Goal: Task Accomplishment & Management: Use online tool/utility

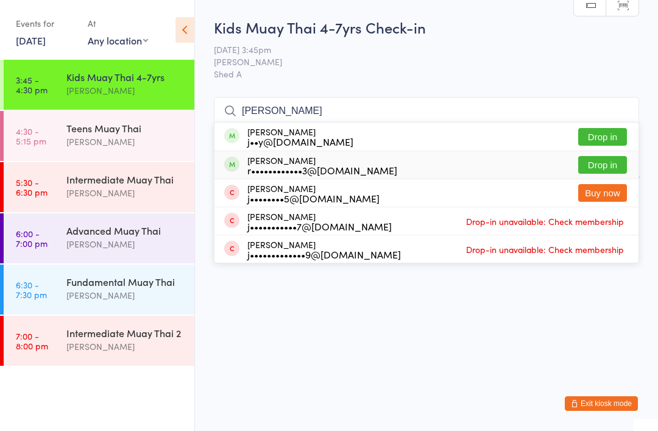
type input "Joey"
click at [308, 165] on div "r••••••••••••3@[DOMAIN_NAME]" at bounding box center [322, 170] width 150 height 10
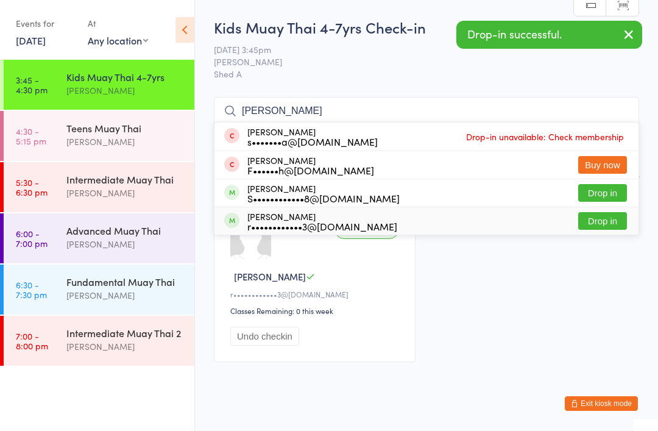
type input "Sophie"
click at [286, 224] on div "r••••••••••••3@gmail.com" at bounding box center [322, 226] width 150 height 10
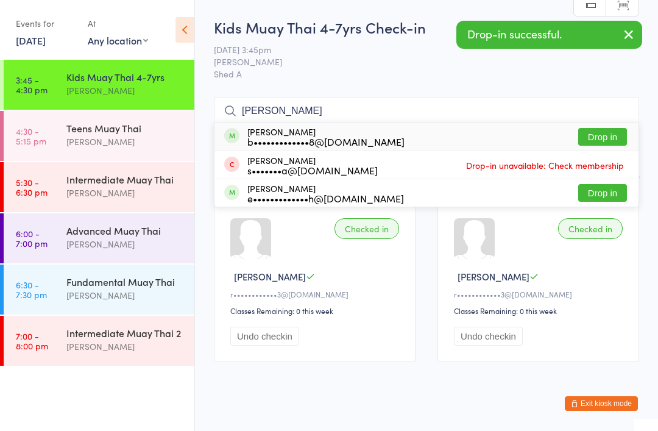
type input "Elliot"
click at [300, 136] on div "b•••••••••••••8@gmail.com" at bounding box center [325, 141] width 157 height 10
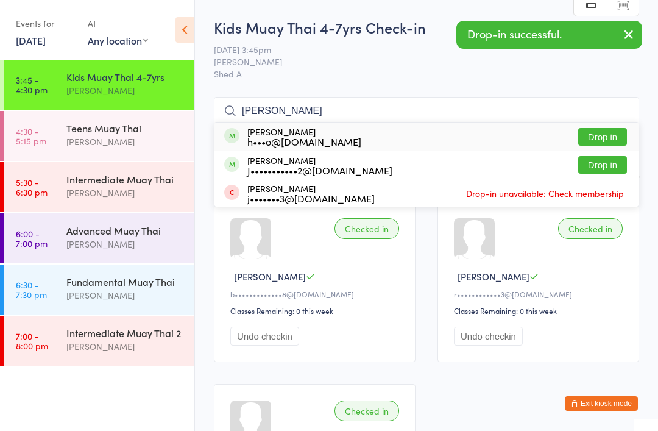
type input "Jesse"
click at [300, 134] on div "Jesse Byrnes h•••o@insideoutwithkris.com.au" at bounding box center [304, 136] width 114 height 19
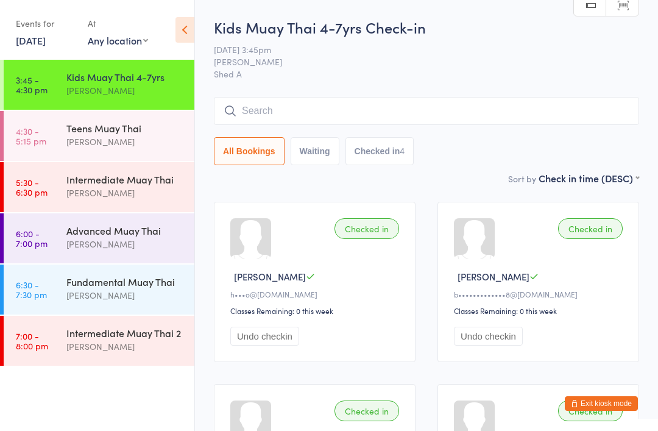
click at [618, 404] on button "Exit kiosk mode" at bounding box center [601, 403] width 73 height 15
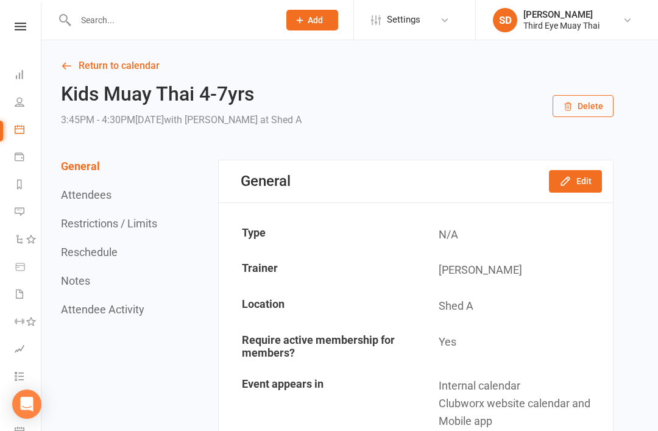
click at [85, 27] on input "text" at bounding box center [171, 20] width 199 height 17
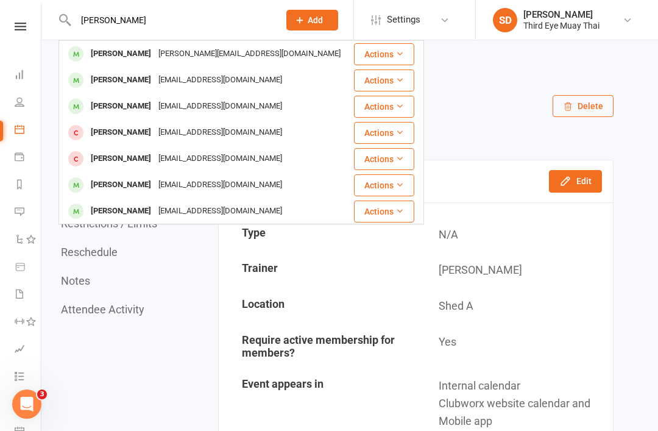
type input "Hann"
click at [111, 112] on div "Hannah Black" at bounding box center [121, 106] width 68 height 18
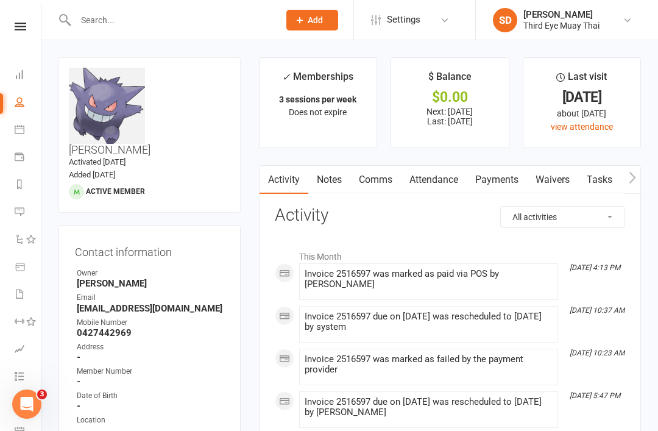
click at [495, 171] on link "Payments" at bounding box center [497, 180] width 60 height 28
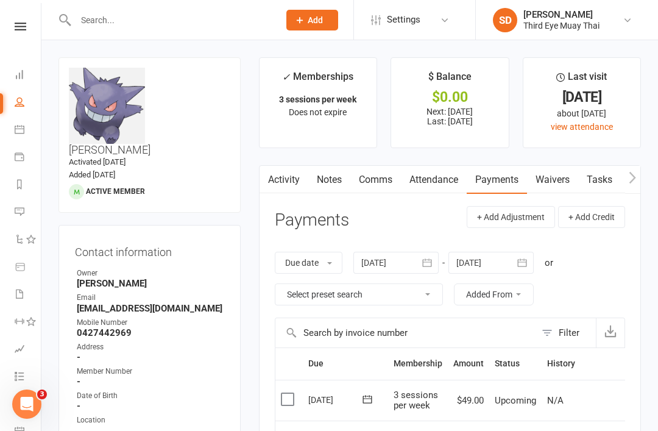
click at [24, 77] on icon at bounding box center [20, 74] width 10 height 10
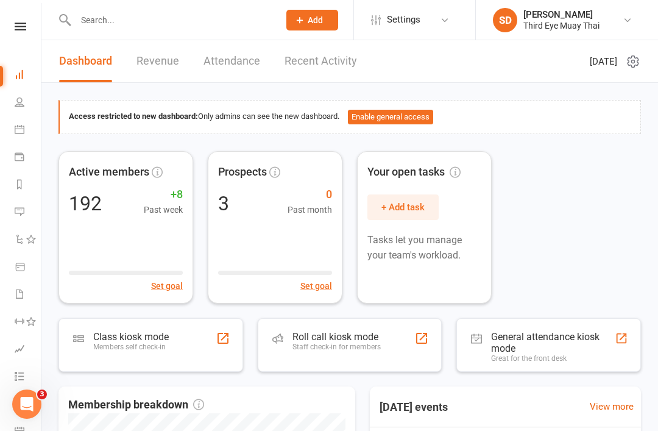
click at [149, 362] on div "Class kiosk mode Members self check-in" at bounding box center [150, 345] width 185 height 54
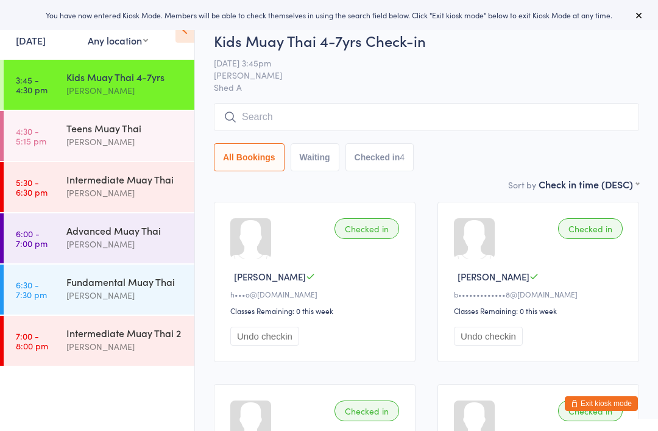
click at [160, 148] on div "[PERSON_NAME]" at bounding box center [125, 142] width 118 height 14
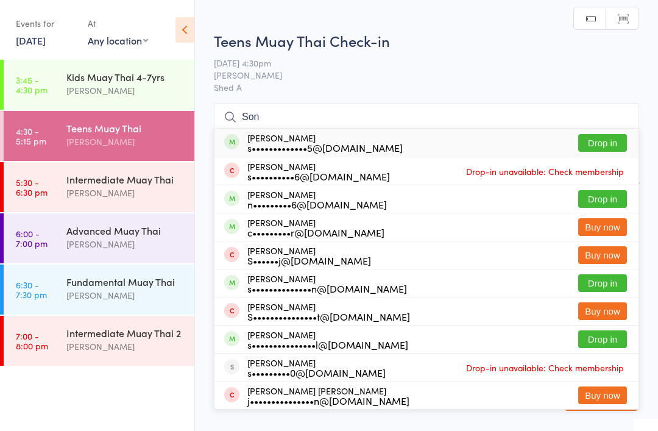
type input "Son"
click at [342, 144] on div "s•••••••••••••5@gmail.com" at bounding box center [324, 148] width 155 height 10
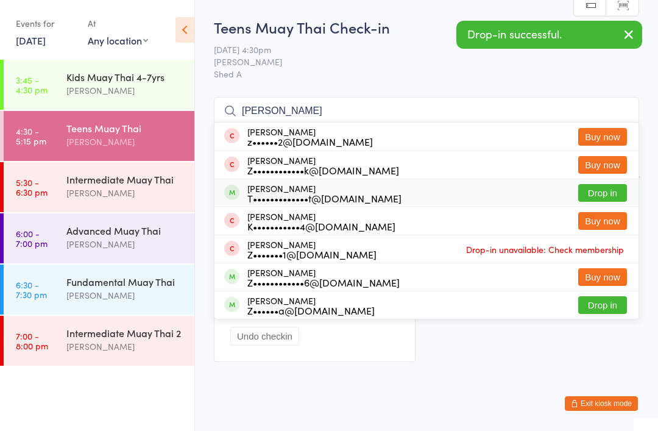
type input "Zane"
click at [311, 189] on div "Zane Cummins T•••••••••••••t@me.com" at bounding box center [324, 192] width 154 height 19
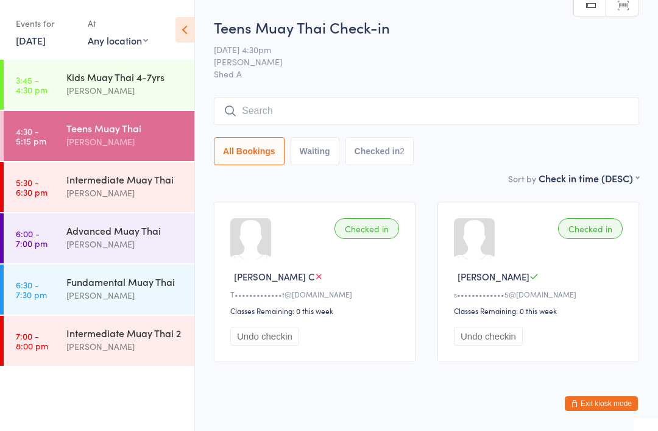
click at [617, 407] on button "Exit kiosk mode" at bounding box center [601, 403] width 73 height 15
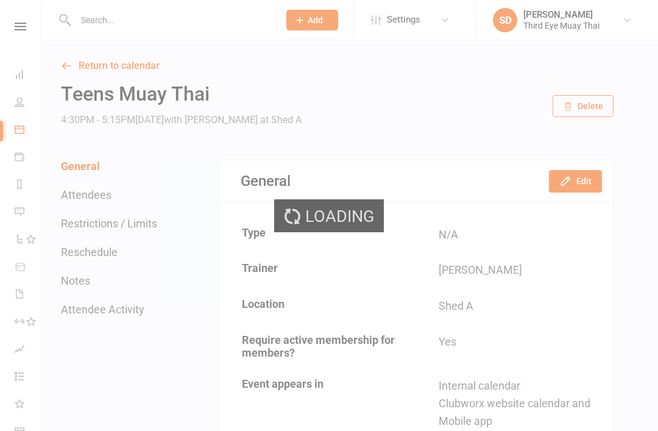
click at [133, 17] on div "Loading" at bounding box center [329, 215] width 658 height 431
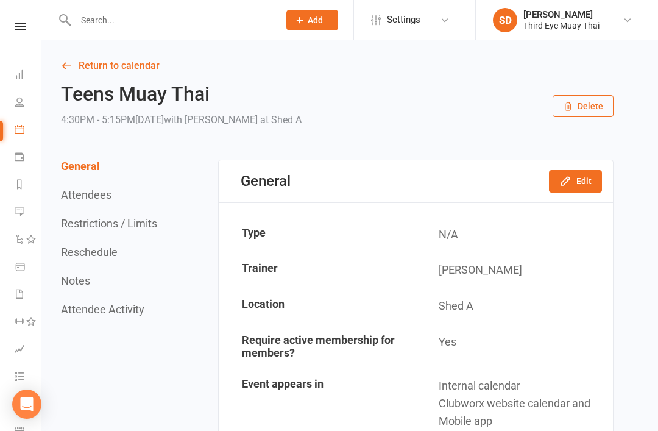
click at [148, 21] on input "text" at bounding box center [171, 20] width 199 height 17
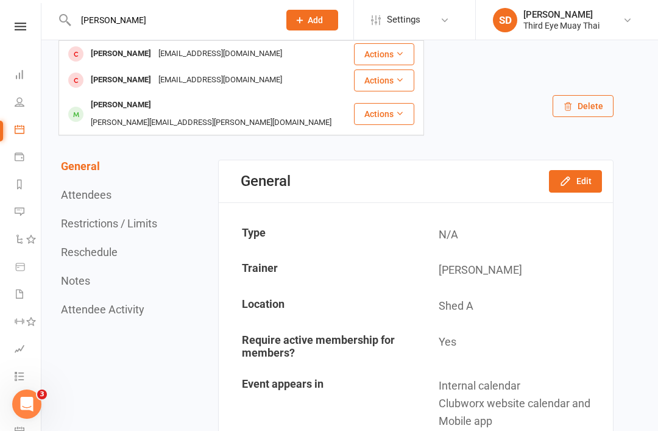
type input "Zane"
click at [164, 114] on div "[PERSON_NAME][EMAIL_ADDRESS][PERSON_NAME][DOMAIN_NAME]" at bounding box center [211, 123] width 248 height 18
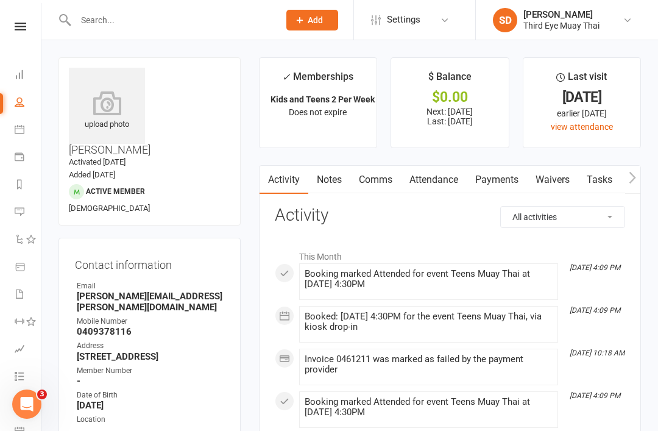
click at [498, 178] on link "Payments" at bounding box center [497, 180] width 60 height 28
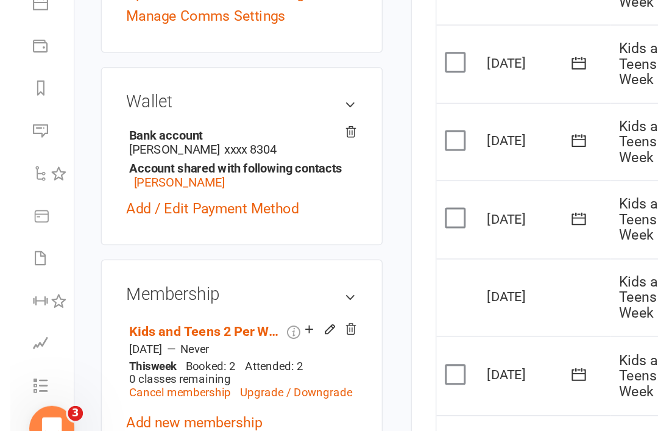
scroll to position [320, 0]
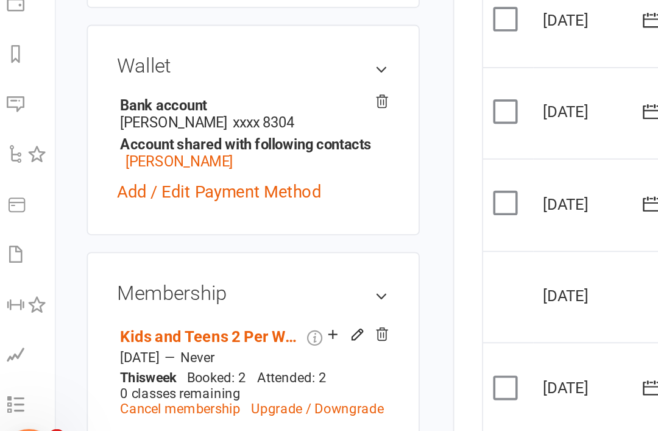
click at [202, 333] on icon at bounding box center [206, 337] width 9 height 9
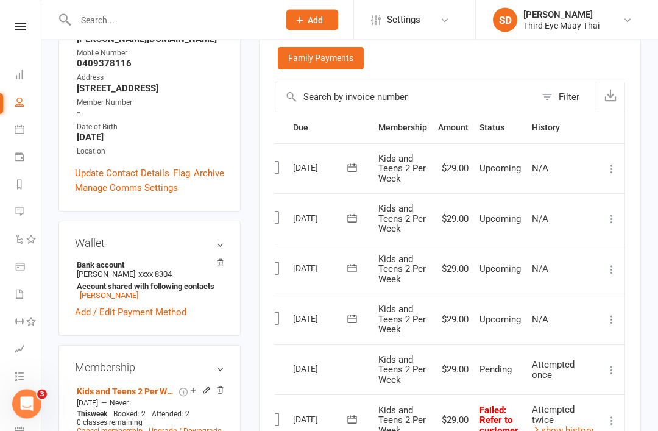
scroll to position [273, 0]
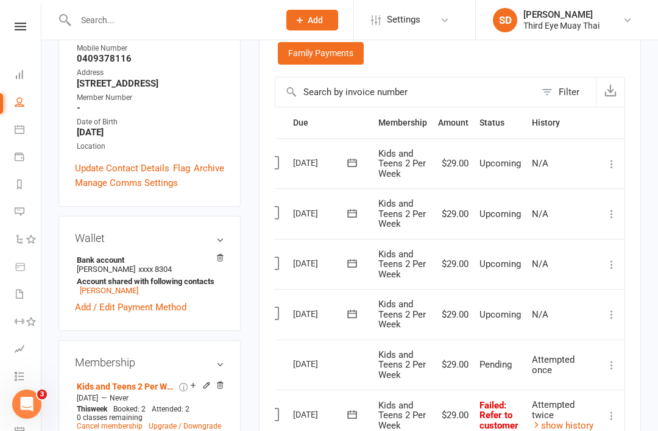
click at [606, 360] on icon at bounding box center [611, 365] width 12 height 12
click at [608, 311] on icon at bounding box center [611, 314] width 12 height 12
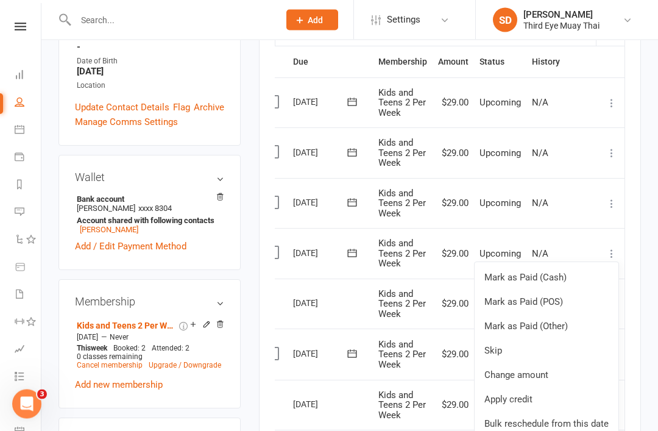
scroll to position [334, 0]
click at [556, 415] on link "Bulk reschedule from this date" at bounding box center [546, 423] width 144 height 24
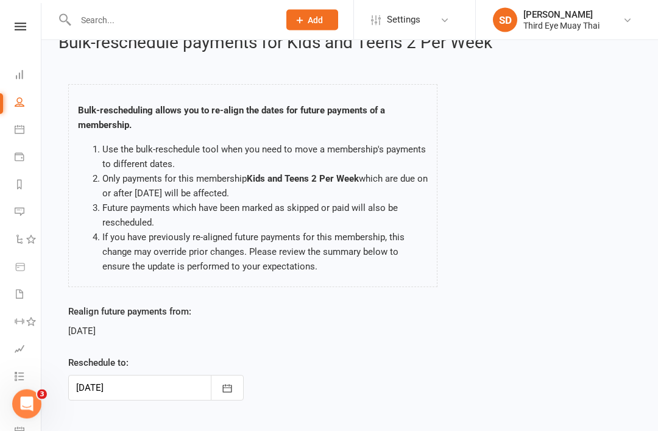
scroll to position [61, 0]
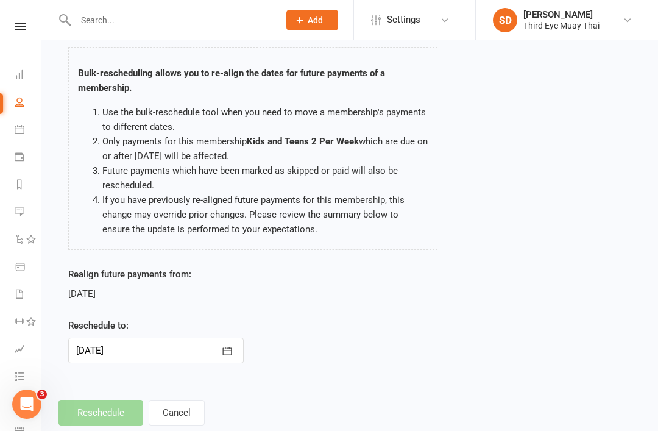
click at [226, 351] on icon "button" at bounding box center [227, 351] width 12 height 12
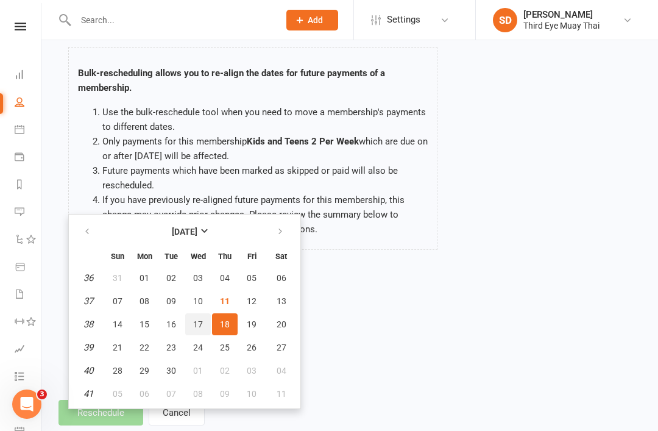
click at [205, 321] on button "17" at bounding box center [198, 324] width 26 height 22
type input "17 Sep 2025"
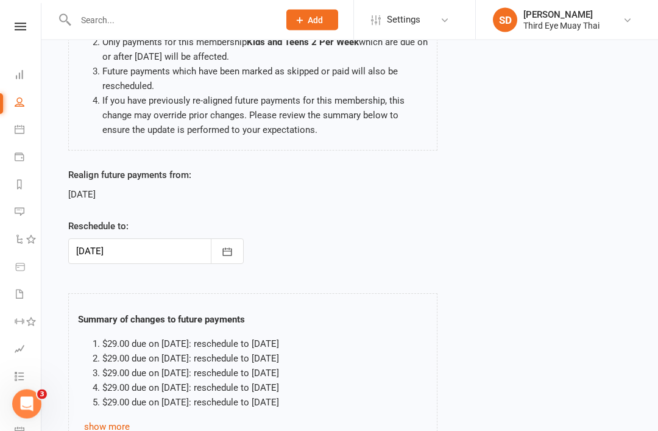
scroll to position [235, 0]
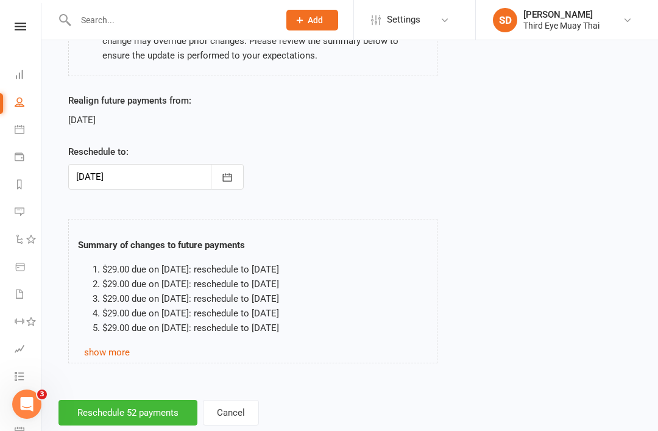
click at [146, 417] on button "Reschedule 52 payments" at bounding box center [127, 413] width 139 height 26
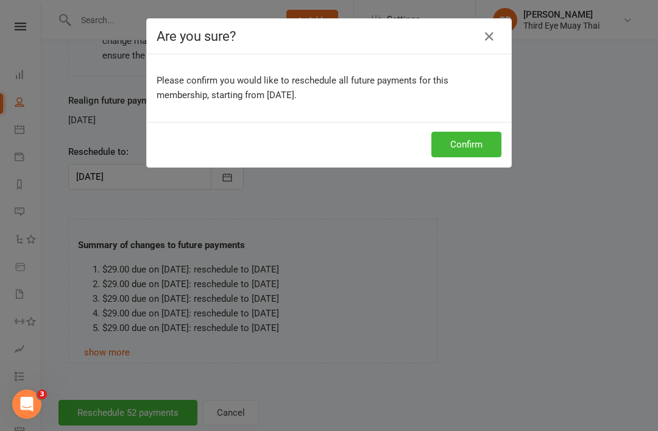
click at [476, 146] on button "Confirm" at bounding box center [466, 145] width 70 height 26
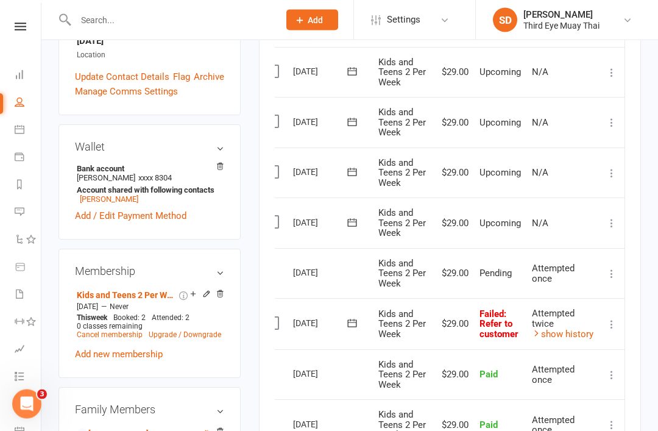
scroll to position [366, 0]
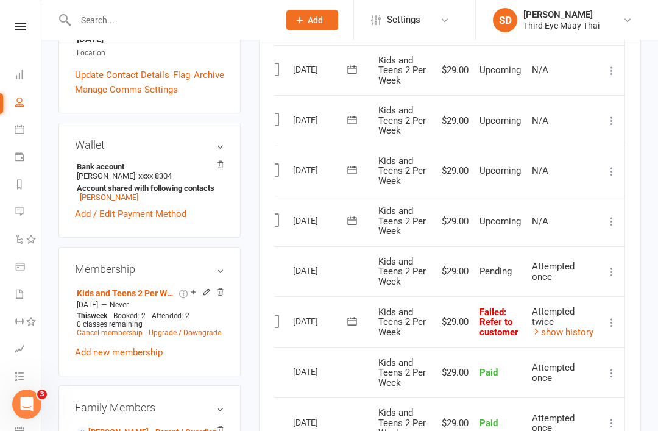
click at [617, 316] on icon at bounding box center [611, 322] width 12 height 12
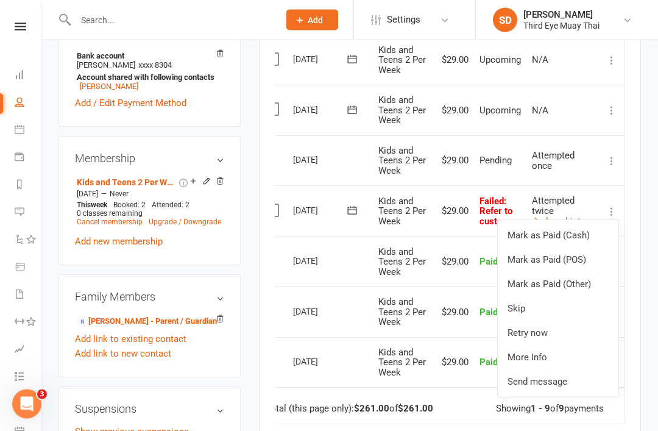
scroll to position [477, 0]
click at [626, 177] on div "Activity Notes Comms Attendance Payments Waivers Tasks Credit balance Payments …" at bounding box center [450, 144] width 382 height 912
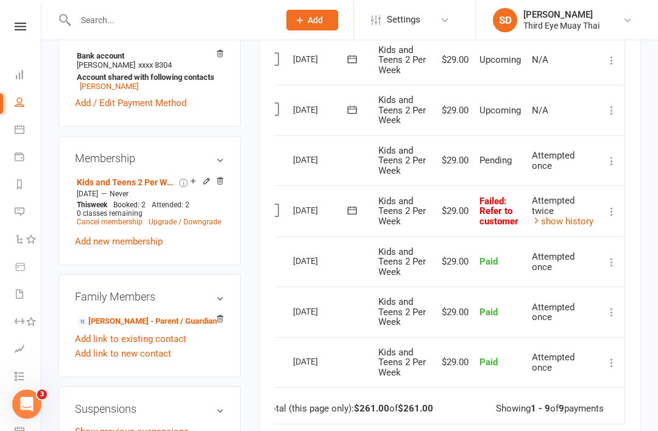
click at [606, 209] on icon at bounding box center [611, 211] width 12 height 12
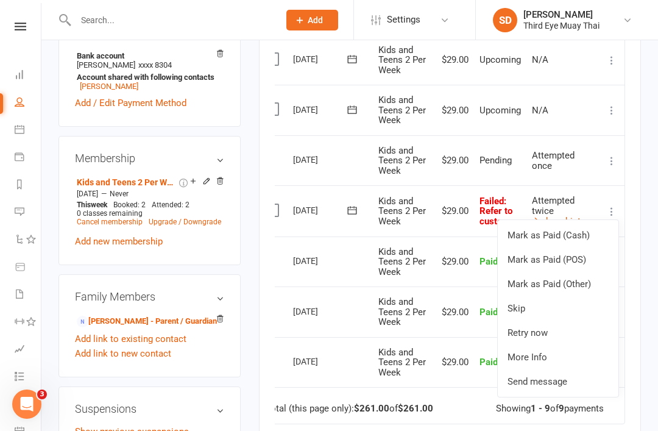
click at [554, 370] on link "Send message" at bounding box center [558, 381] width 121 height 24
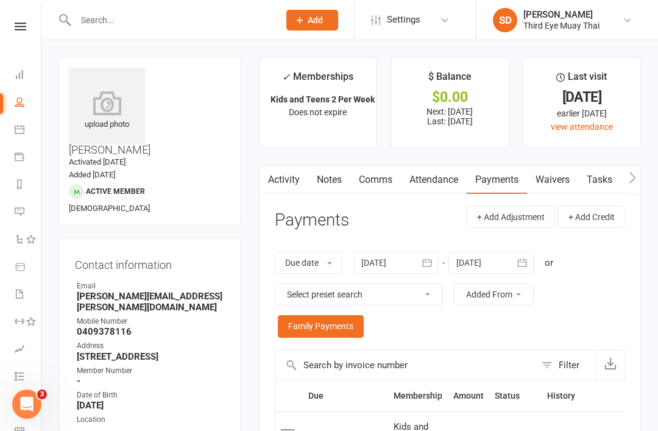
click at [26, 76] on link "Dashboard" at bounding box center [28, 75] width 27 height 27
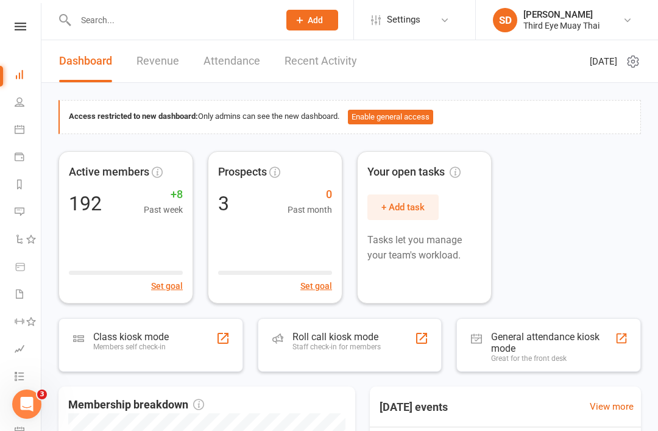
click at [143, 342] on div "Members self check-in" at bounding box center [131, 346] width 76 height 9
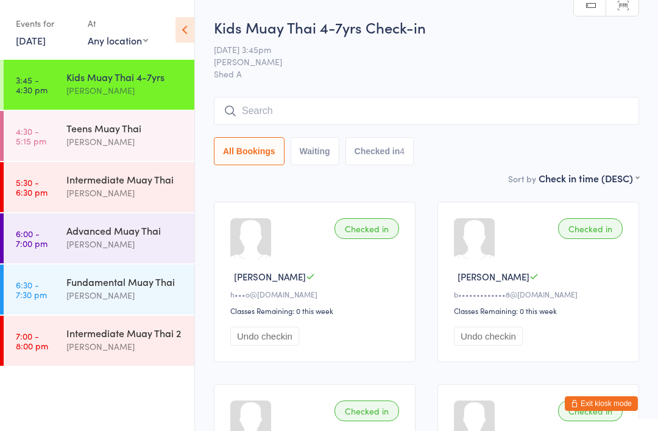
click at [163, 151] on div "Teens Muay Thai [PERSON_NAME]" at bounding box center [130, 135] width 128 height 48
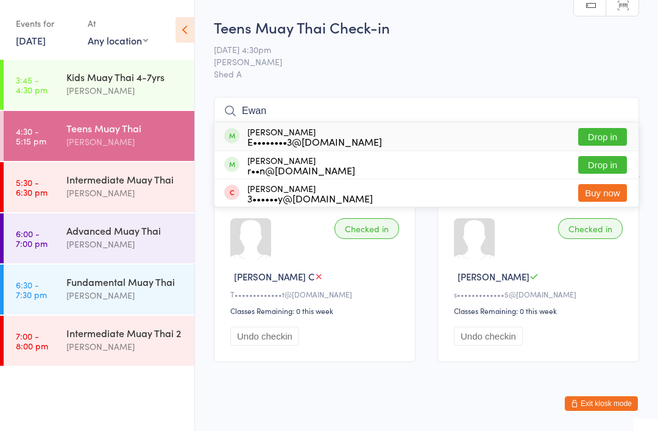
type input "Ewan"
click at [330, 166] on div "r••n@[DOMAIN_NAME]" at bounding box center [301, 170] width 108 height 10
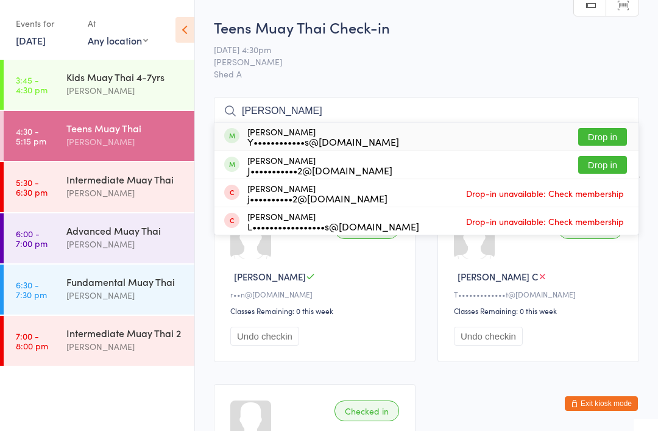
type input "[PERSON_NAME]"
click at [347, 129] on div "[PERSON_NAME] Y••••••••••••s@[DOMAIN_NAME]" at bounding box center [323, 136] width 152 height 19
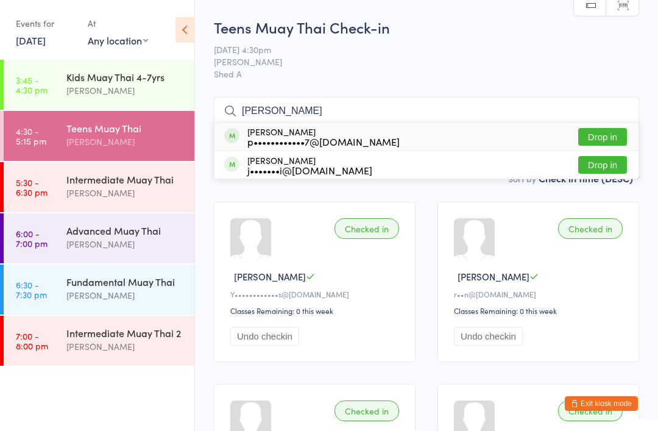
type input "[PERSON_NAME]"
click at [298, 138] on div "p••••••••••••7@[DOMAIN_NAME]" at bounding box center [323, 141] width 152 height 10
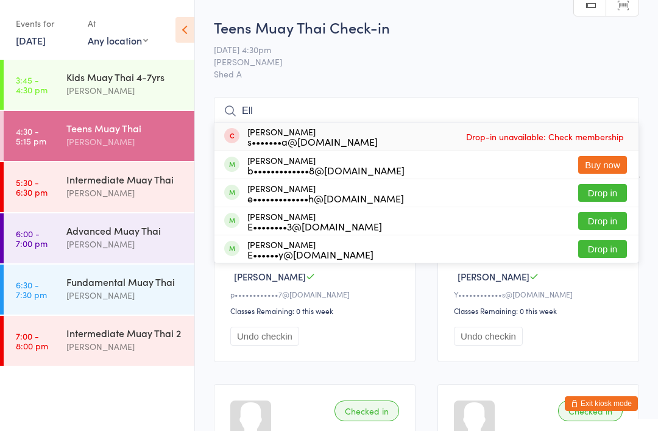
type input "Ell"
click at [311, 186] on div "Ella Faehndrich e•••••••••••••h@icloud.com" at bounding box center [325, 192] width 157 height 19
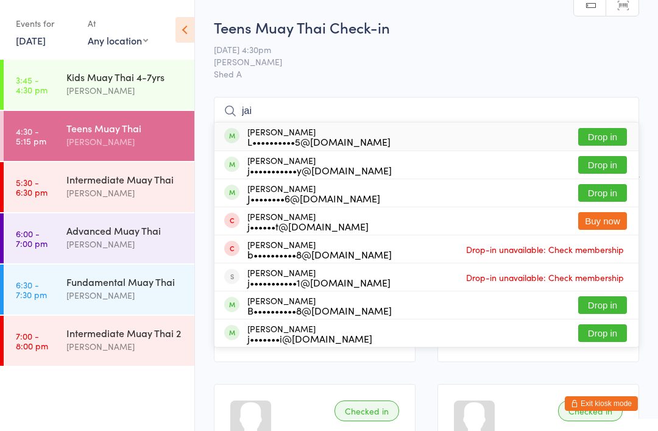
type input "jai"
click at [283, 127] on div "Jai Pendlebury L••••••••••5@gmail.com" at bounding box center [318, 136] width 143 height 19
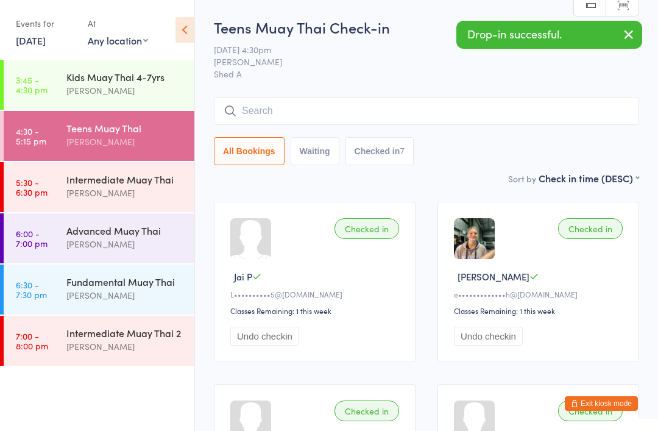
click at [607, 400] on button "Exit kiosk mode" at bounding box center [601, 403] width 73 height 15
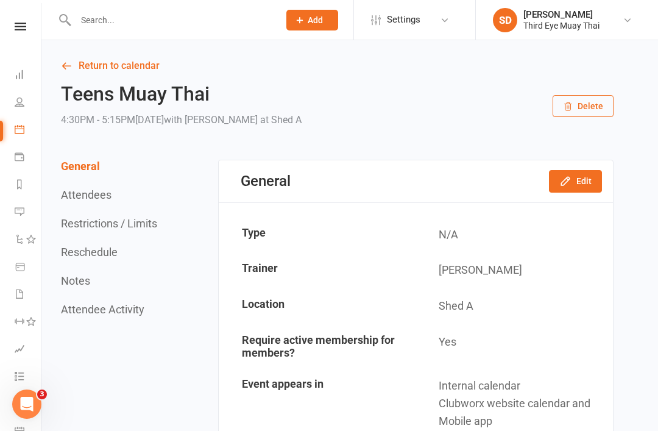
click at [103, 27] on input "text" at bounding box center [171, 20] width 199 height 17
click at [34, 66] on link "Dashboard" at bounding box center [28, 75] width 27 height 27
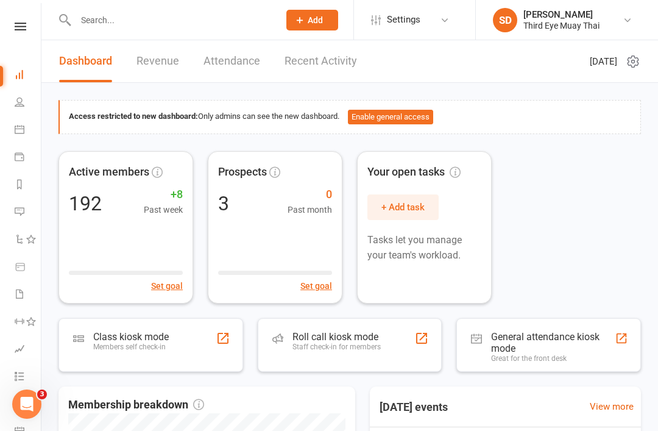
click at [170, 331] on div "Class kiosk mode Members self check-in" at bounding box center [150, 345] width 185 height 54
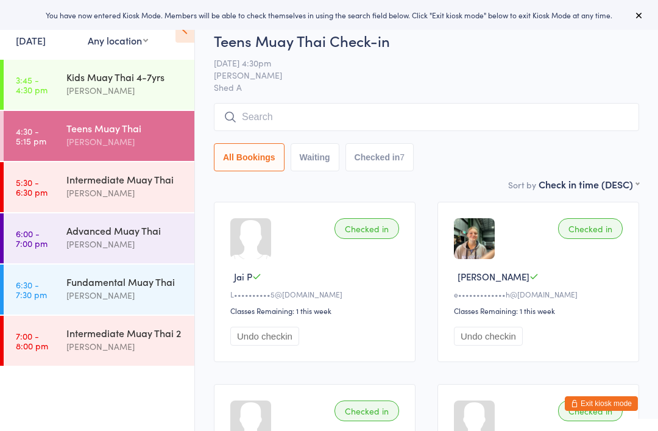
click at [101, 193] on div "[PERSON_NAME]" at bounding box center [125, 193] width 118 height 14
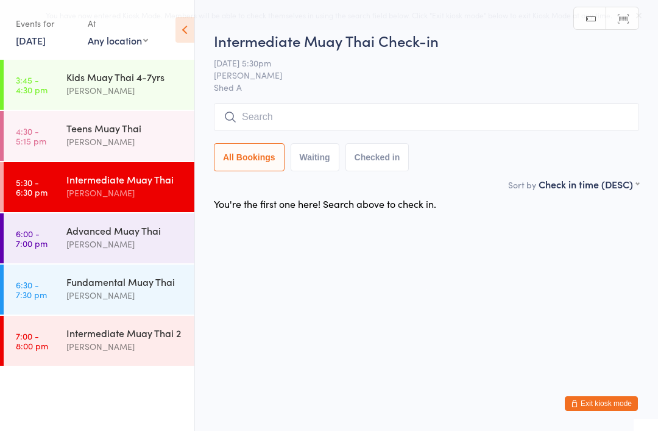
click at [406, 118] on input "search" at bounding box center [426, 117] width 425 height 28
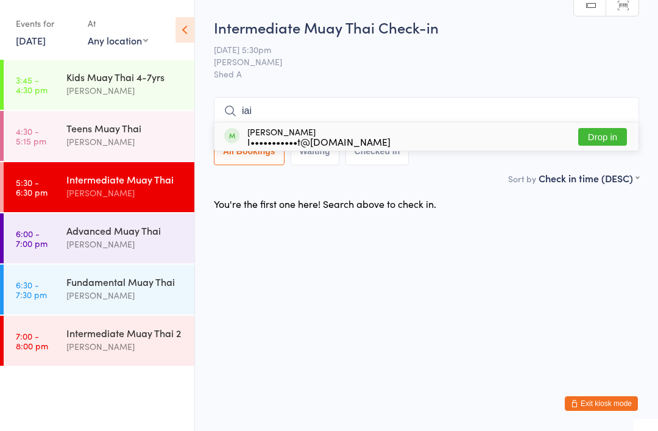
type input "iai"
click at [275, 136] on div "I•••••••••••t@[DOMAIN_NAME]" at bounding box center [318, 141] width 143 height 10
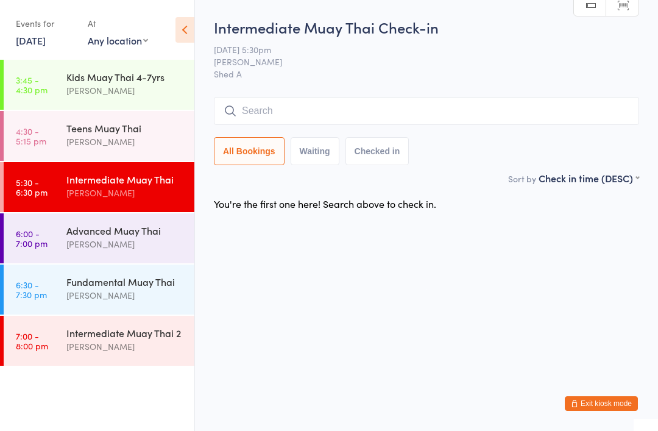
click at [117, 143] on div "[PERSON_NAME]" at bounding box center [125, 142] width 118 height 14
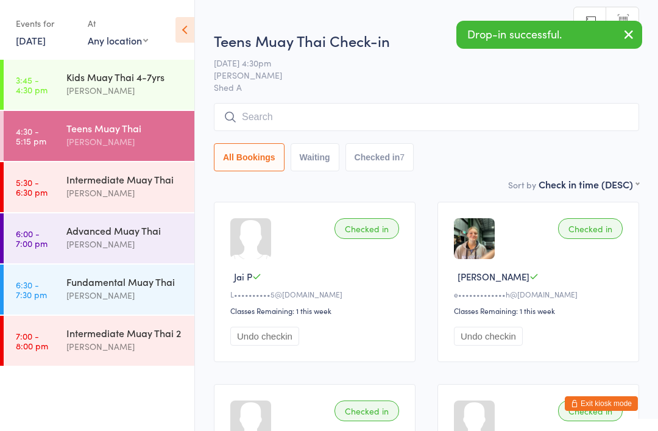
click at [597, 403] on button "Exit kiosk mode" at bounding box center [601, 403] width 73 height 15
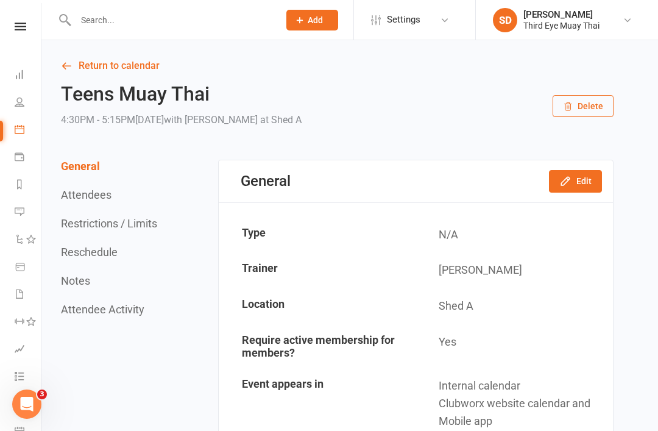
click at [21, 108] on link "People" at bounding box center [28, 103] width 27 height 27
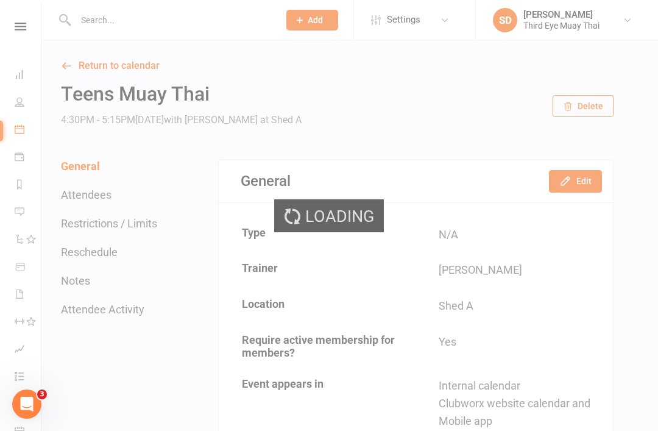
select select "true"
select select "100"
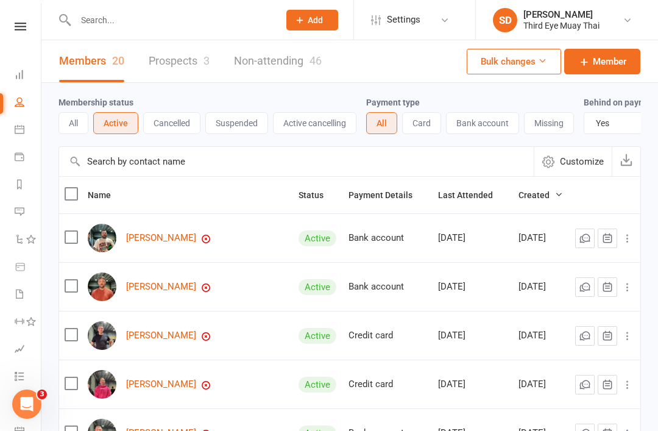
click at [27, 82] on link "Dashboard" at bounding box center [28, 75] width 27 height 27
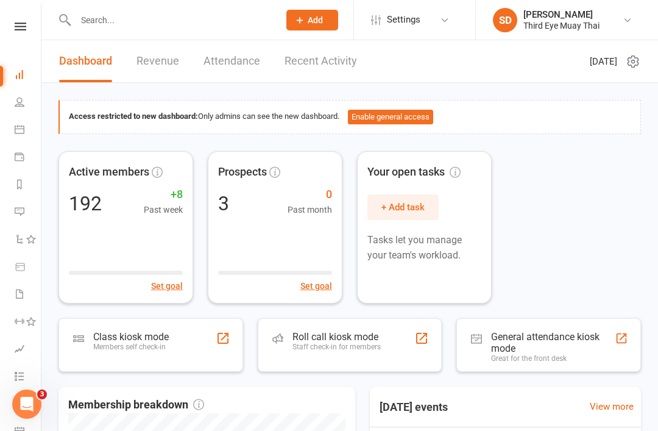
click at [218, 27] on input "text" at bounding box center [171, 20] width 199 height 17
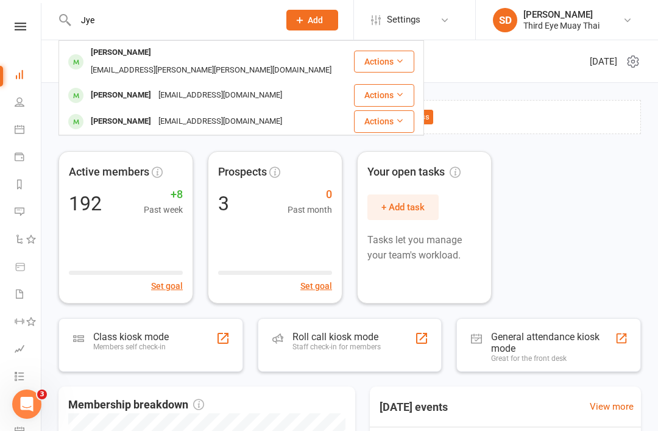
type input "Jye"
click at [127, 113] on div "Jye McLeod" at bounding box center [121, 122] width 68 height 18
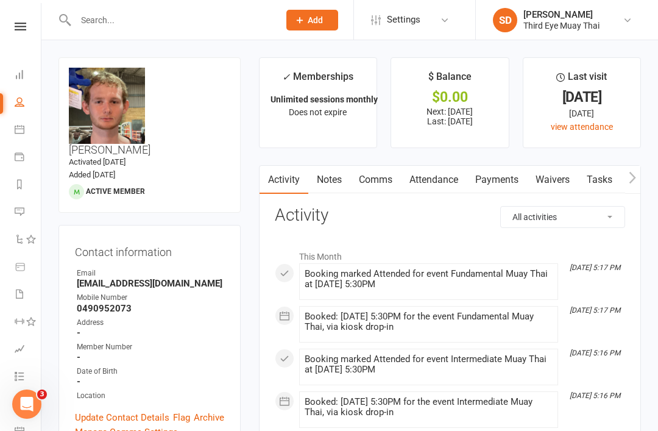
click at [19, 81] on link "Dashboard" at bounding box center [28, 75] width 27 height 27
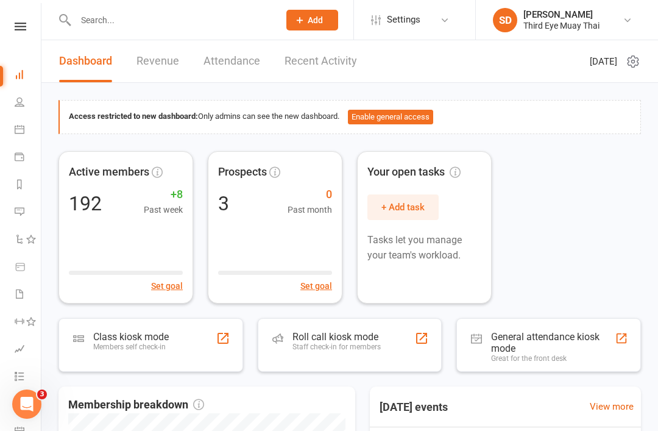
click at [161, 350] on div "Class kiosk mode Members self check-in" at bounding box center [131, 347] width 76 height 32
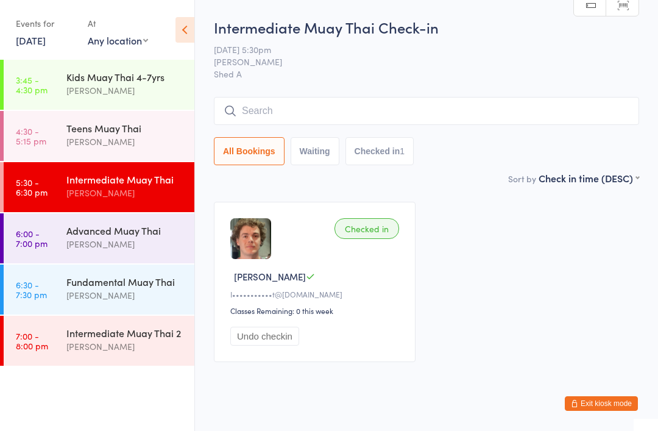
click at [616, 406] on button "Exit kiosk mode" at bounding box center [601, 403] width 73 height 15
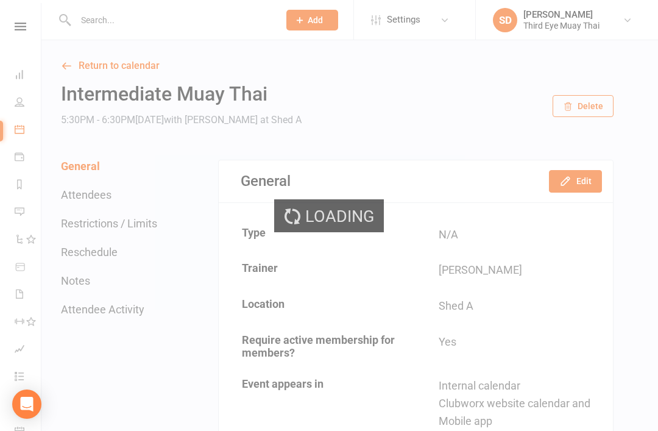
click at [184, 23] on div "Loading" at bounding box center [329, 215] width 658 height 431
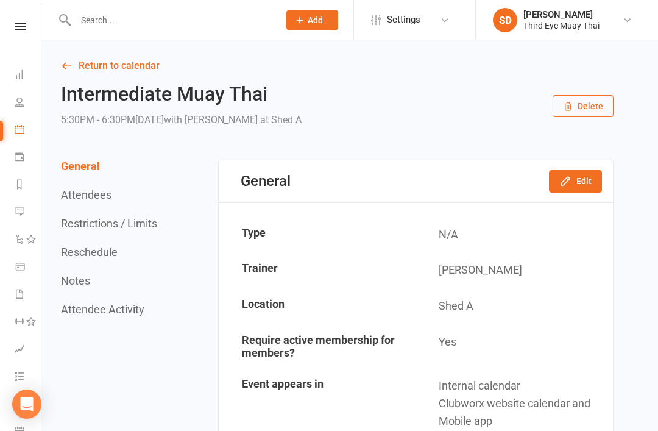
click at [200, 28] on input "text" at bounding box center [171, 20] width 199 height 17
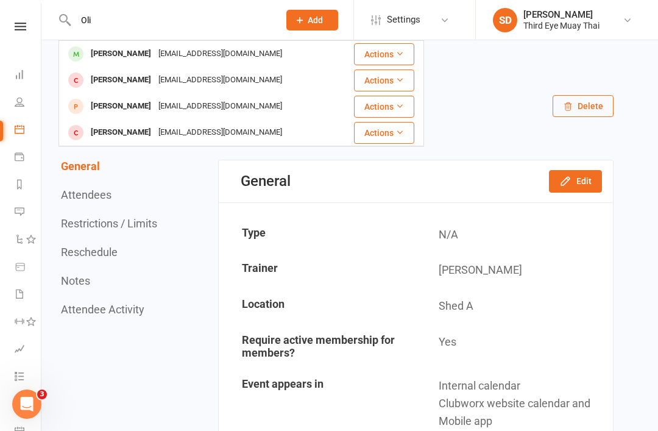
type input "Oli"
click at [155, 59] on div "Olifanklin@gmail.com" at bounding box center [220, 54] width 131 height 18
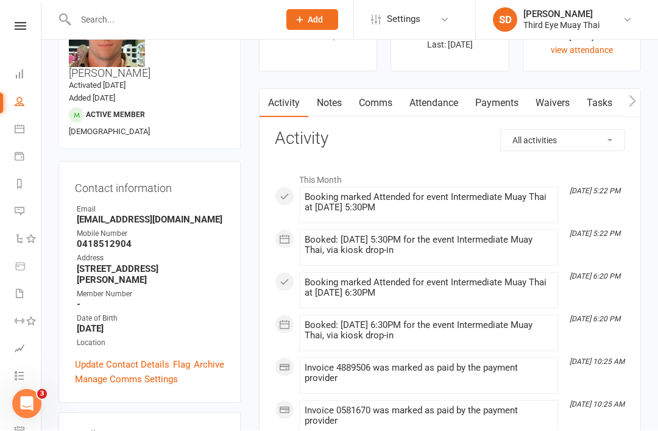
click at [499, 95] on link "Payments" at bounding box center [497, 104] width 60 height 28
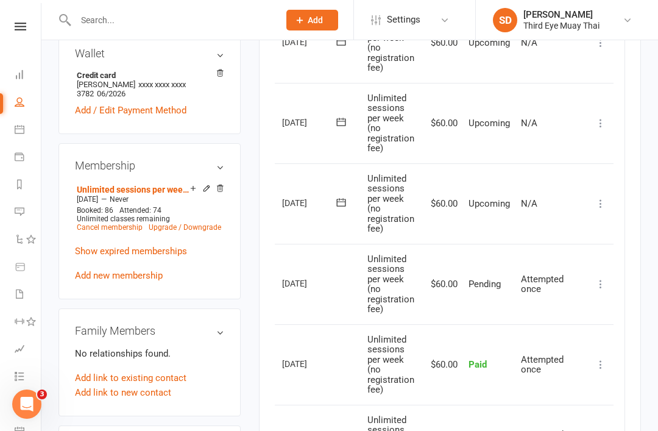
scroll to position [0, 27]
click at [607, 197] on icon at bounding box center [600, 203] width 12 height 12
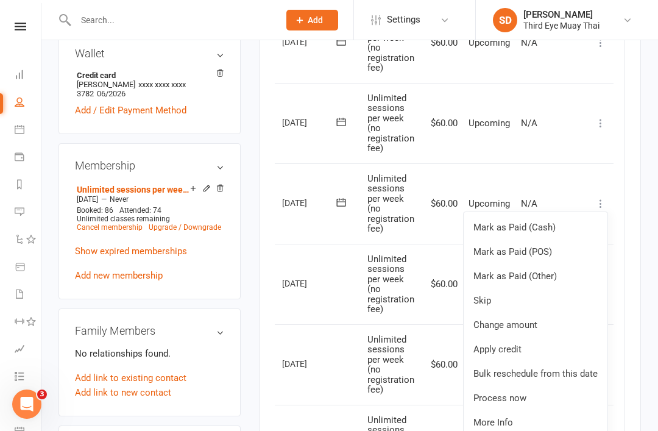
click at [555, 298] on link "Skip" at bounding box center [536, 300] width 144 height 24
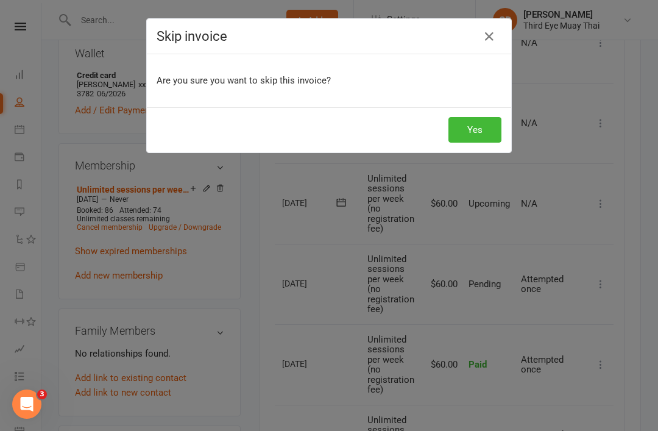
click at [484, 128] on button "Yes" at bounding box center [474, 130] width 53 height 26
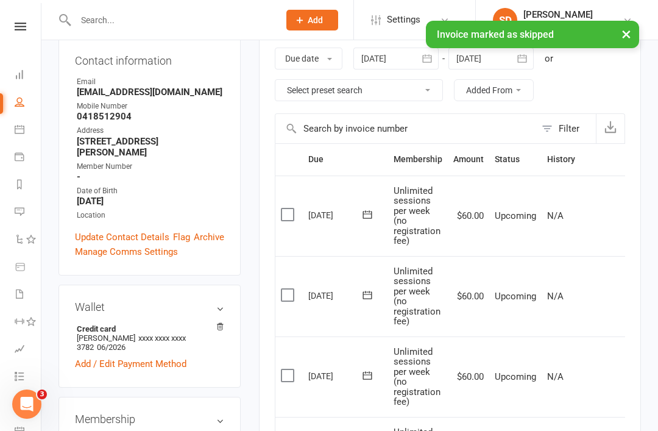
scroll to position [0, 0]
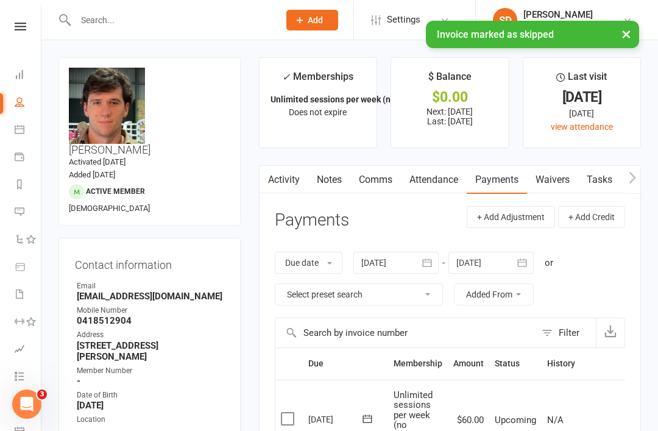
click at [21, 80] on link "Dashboard" at bounding box center [28, 75] width 27 height 27
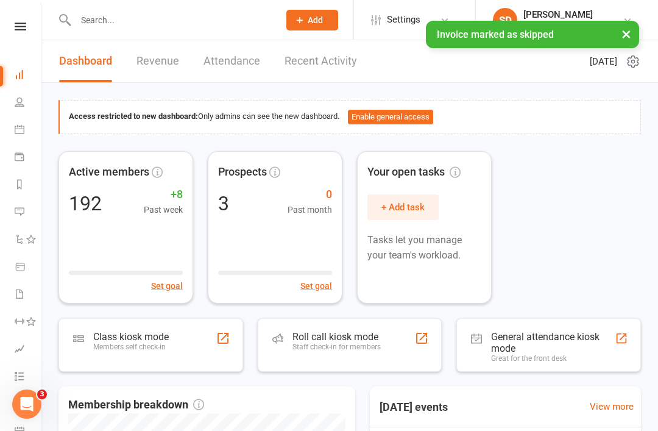
click at [133, 349] on div "Members self check-in" at bounding box center [131, 346] width 76 height 9
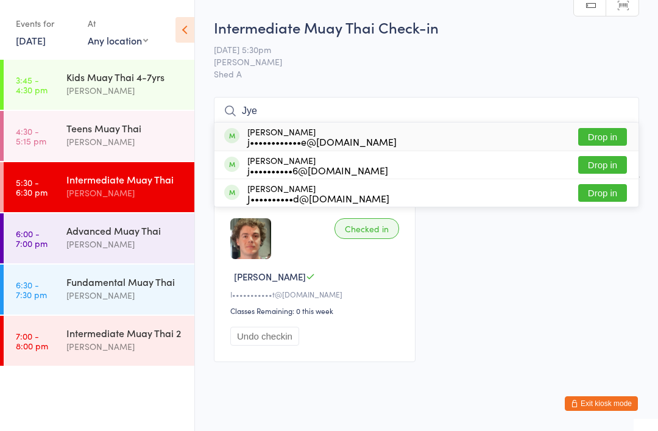
type input "Jye"
click at [350, 174] on div "j••••••••••6@[DOMAIN_NAME]" at bounding box center [317, 170] width 141 height 10
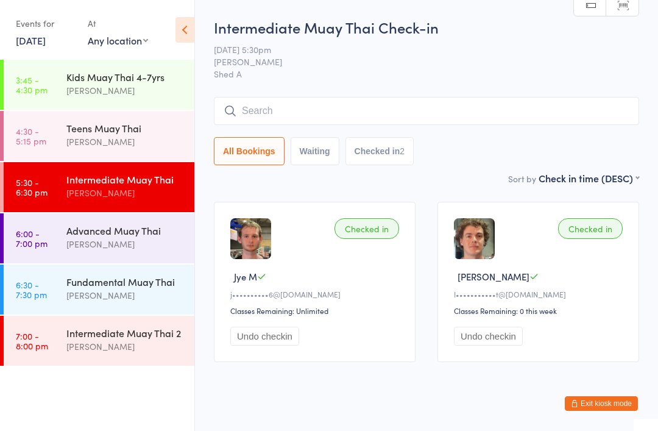
click at [111, 235] on div "Advanced Muay Thai" at bounding box center [125, 230] width 118 height 13
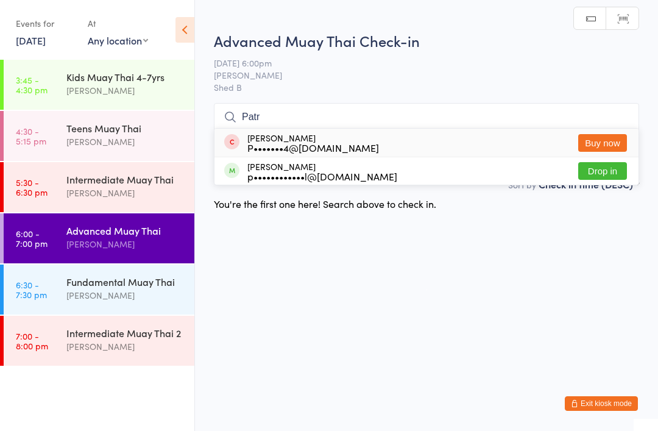
type input "Patr"
click at [283, 174] on div "p••••••••••••l@[DOMAIN_NAME]" at bounding box center [322, 176] width 150 height 10
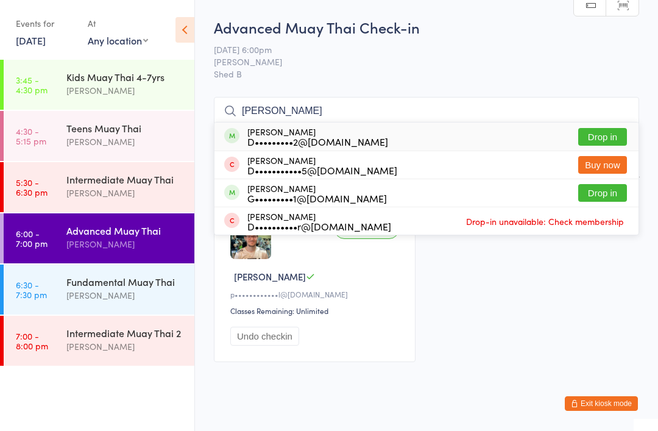
type input "[PERSON_NAME]"
click at [324, 133] on div "[PERSON_NAME] D•••••••••2@[DOMAIN_NAME]" at bounding box center [317, 136] width 141 height 19
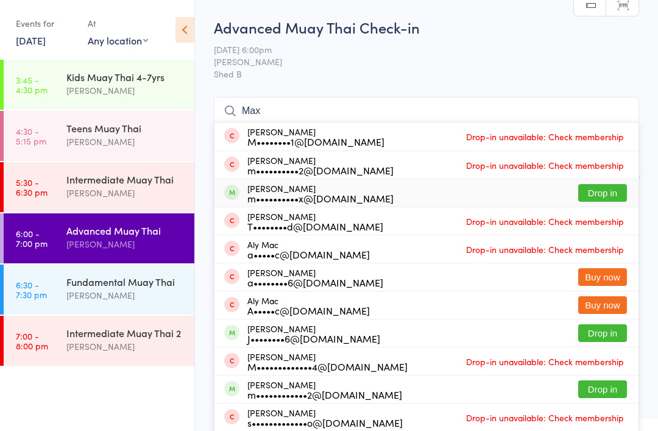
type input "Max"
click at [288, 186] on div "[PERSON_NAME] m••••••••••x@[DOMAIN_NAME]" at bounding box center [320, 192] width 146 height 19
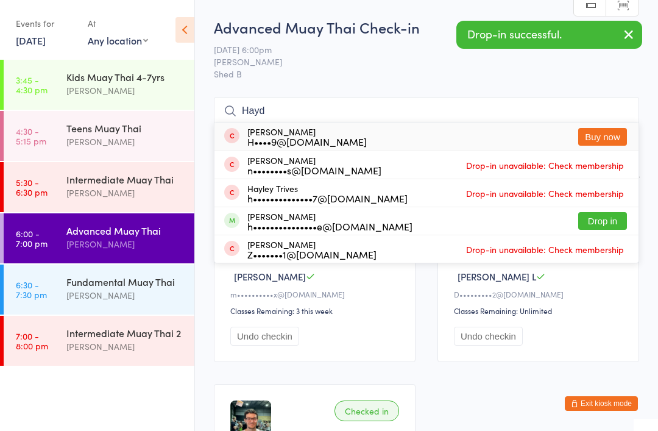
type input "Hayd"
click at [311, 217] on div "[PERSON_NAME] h•••••••••••••••e@[DOMAIN_NAME]" at bounding box center [329, 220] width 165 height 19
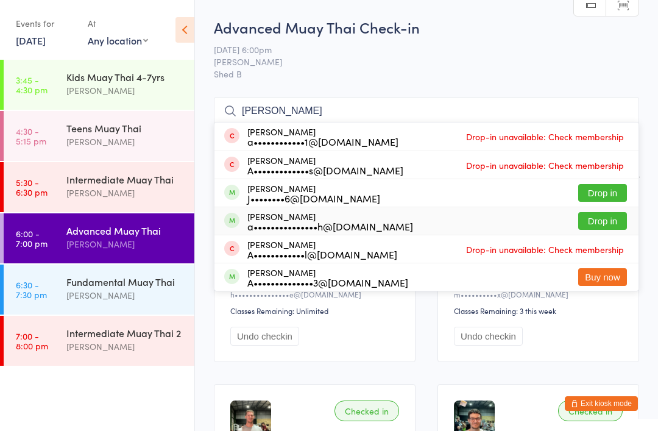
type input "Ann"
click at [308, 223] on div "a•••••••••••••••h@gmail.com" at bounding box center [330, 226] width 166 height 10
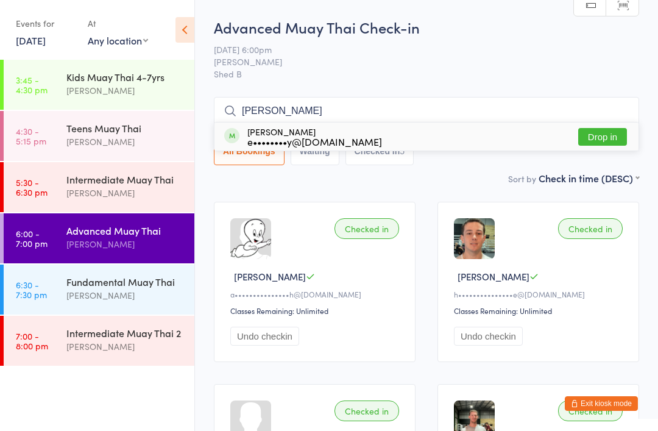
type input "Eugene"
click at [303, 133] on div "Eugene Lo e••••••••y@gmail.com" at bounding box center [314, 136] width 135 height 19
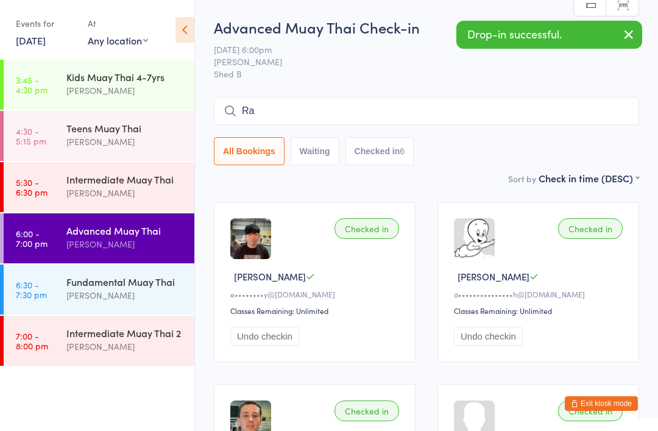
type input "R"
click at [91, 189] on div "[PERSON_NAME]" at bounding box center [125, 193] width 118 height 14
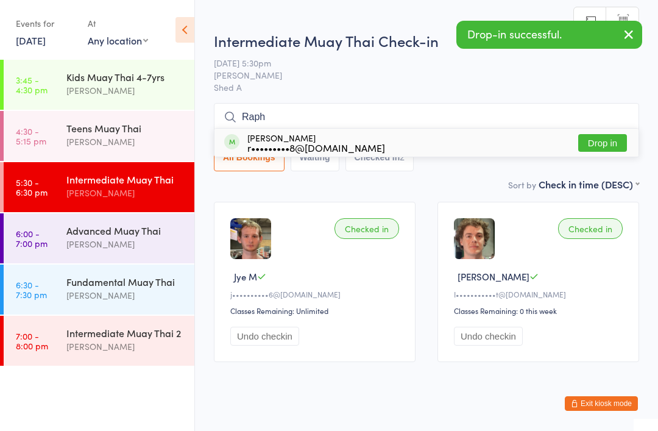
type input "Raph"
click at [284, 146] on div "r•••••••••8@gmail.com" at bounding box center [316, 148] width 138 height 10
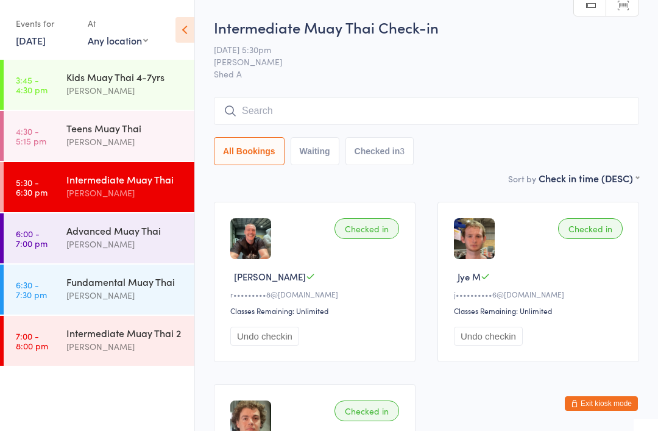
click at [607, 409] on button "Exit kiosk mode" at bounding box center [601, 403] width 73 height 15
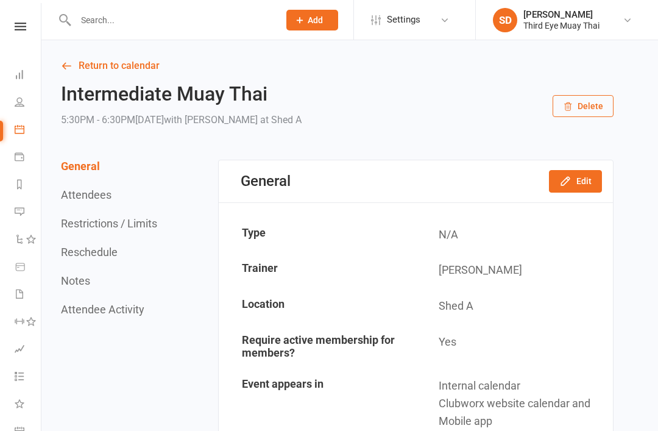
click at [95, 22] on input "text" at bounding box center [171, 20] width 199 height 17
type input "A"
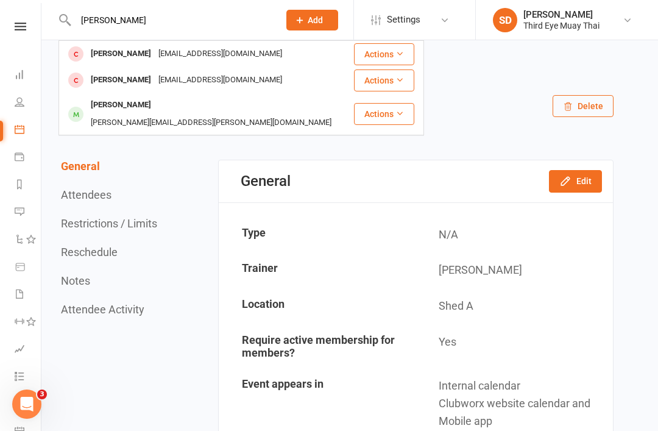
type input "Zane"
click at [119, 106] on div "Zane Cummins" at bounding box center [121, 105] width 68 height 18
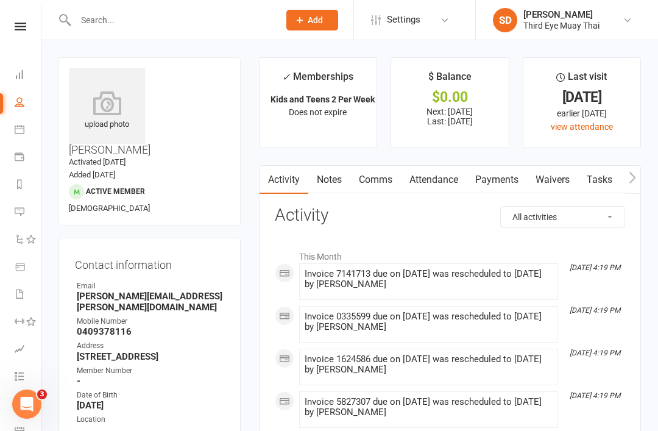
click at [522, 174] on link "Payments" at bounding box center [497, 180] width 60 height 28
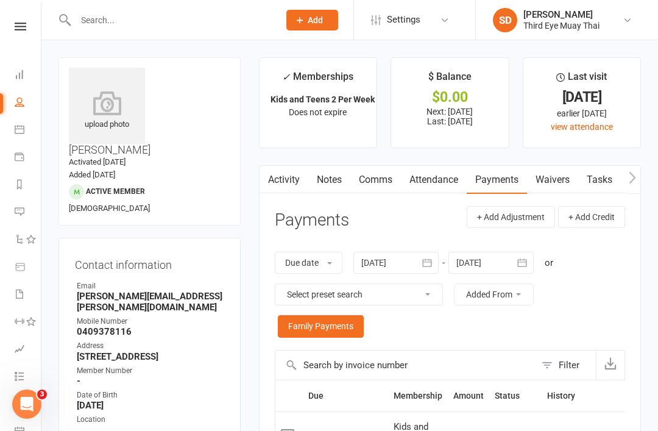
click at [17, 71] on icon at bounding box center [20, 74] width 10 height 10
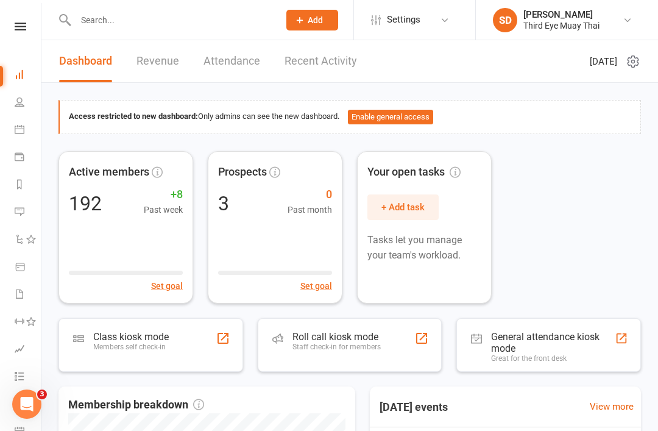
click at [116, 369] on div "Class kiosk mode Members self check-in" at bounding box center [150, 345] width 185 height 54
click at [116, 344] on div "Members self check-in" at bounding box center [131, 346] width 76 height 9
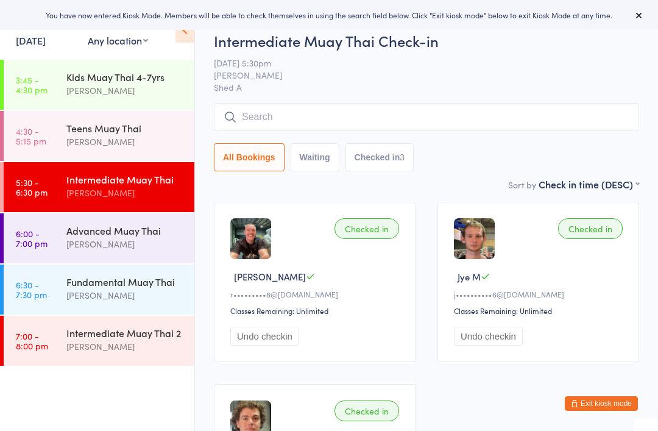
click at [98, 278] on div "Fundamental Muay Thai" at bounding box center [125, 281] width 118 height 13
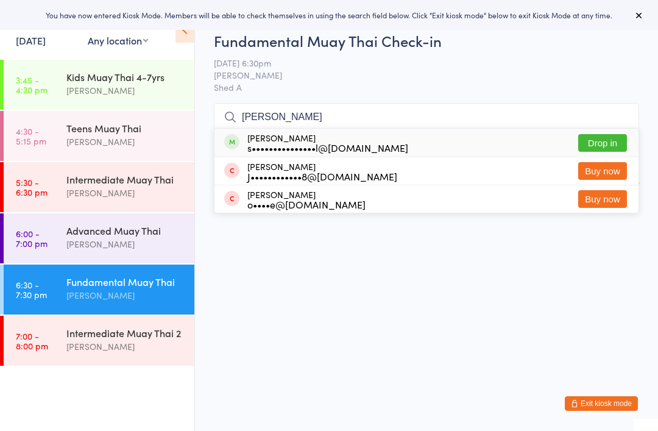
type input "[PERSON_NAME]"
click at [317, 139] on div "[PERSON_NAME] Steel s•••••••••••••••l@[DOMAIN_NAME]" at bounding box center [327, 142] width 161 height 19
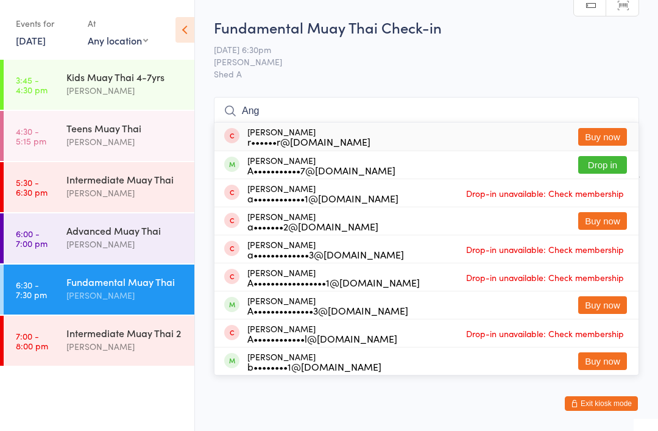
type input "Ang"
click at [306, 166] on div "A•••••••••••7@[DOMAIN_NAME]" at bounding box center [321, 170] width 148 height 10
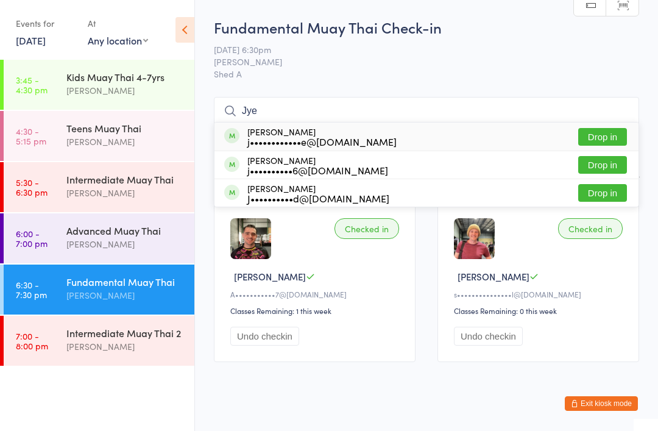
type input "Jye"
click at [306, 141] on div "j••••••••••••e@[DOMAIN_NAME]" at bounding box center [321, 141] width 149 height 10
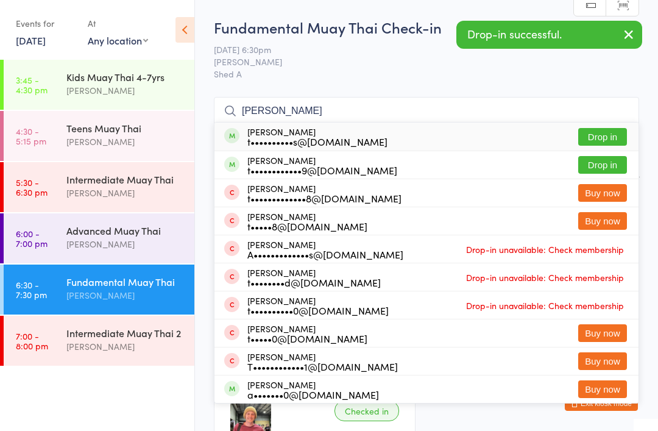
type input "[PERSON_NAME]"
click at [339, 134] on div "[PERSON_NAME] t••••••••••s@[DOMAIN_NAME]" at bounding box center [317, 136] width 140 height 19
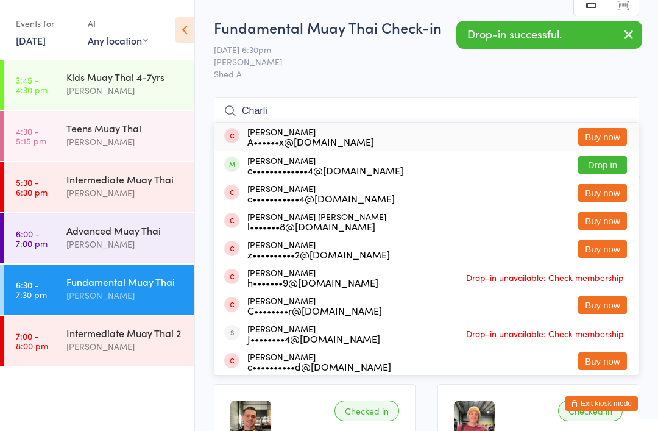
type input "Charli"
click at [304, 168] on div "c•••••••••••••4@[DOMAIN_NAME]" at bounding box center [325, 170] width 156 height 10
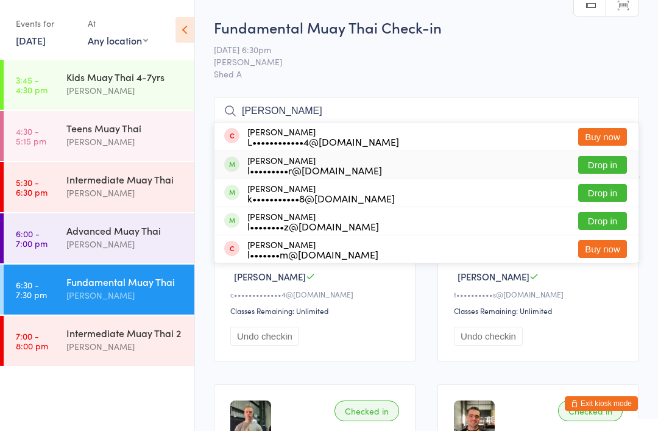
type input "[PERSON_NAME]"
click at [300, 163] on div "[PERSON_NAME] l•••••••••r@[DOMAIN_NAME]" at bounding box center [314, 164] width 135 height 19
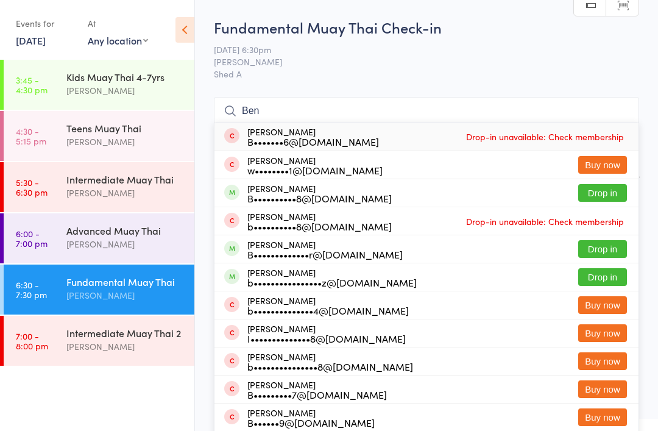
type input "Ben"
click at [308, 191] on div "[PERSON_NAME] B••••••••••8@[DOMAIN_NAME]" at bounding box center [319, 192] width 144 height 19
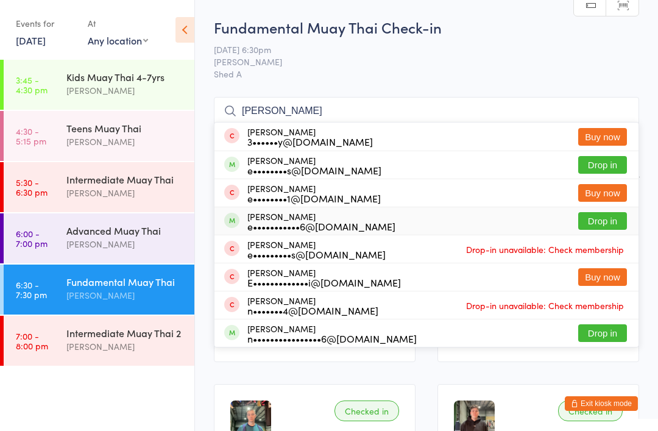
type input "[PERSON_NAME]"
click at [323, 223] on div "e•••••••••••6@[DOMAIN_NAME]" at bounding box center [321, 226] width 148 height 10
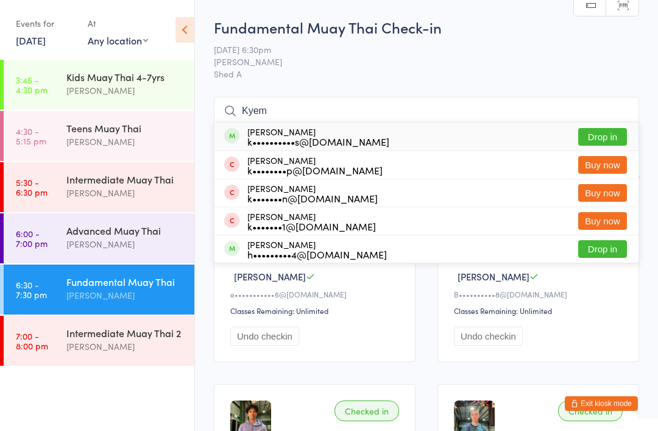
type input "Kyem"
click at [305, 138] on div "k••••••••••s@[DOMAIN_NAME]" at bounding box center [318, 141] width 142 height 10
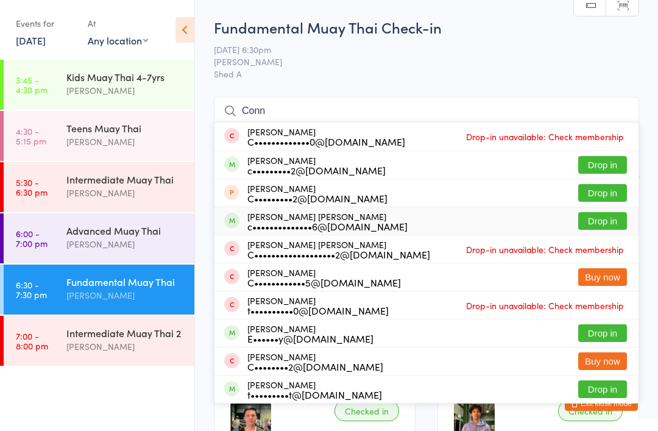
type input "Conn"
click at [308, 218] on div "[PERSON_NAME] [PERSON_NAME] c••••••••••••••6@[DOMAIN_NAME]" at bounding box center [327, 220] width 160 height 19
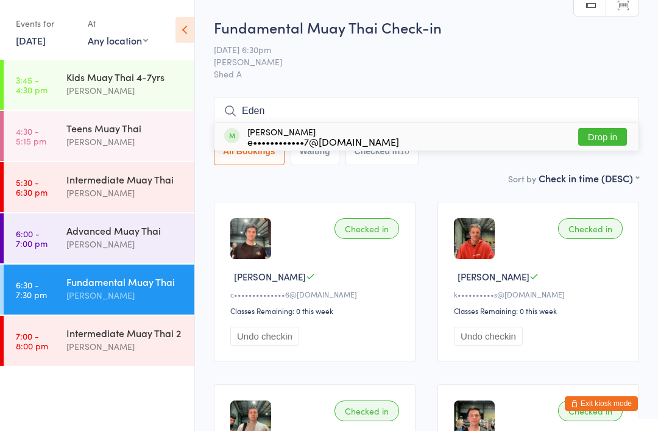
click at [289, 117] on input "Eden" at bounding box center [426, 111] width 425 height 28
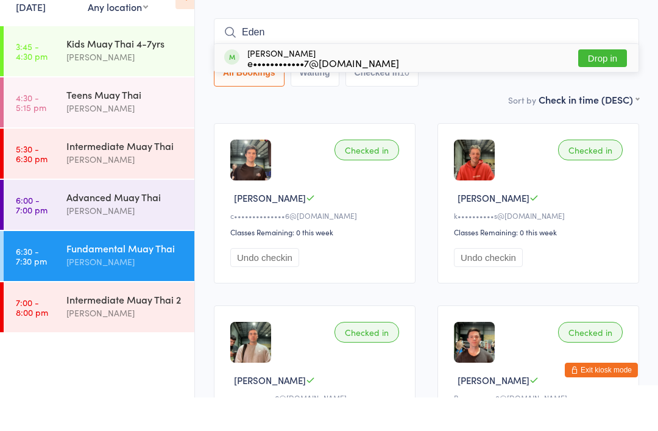
scroll to position [65, 0]
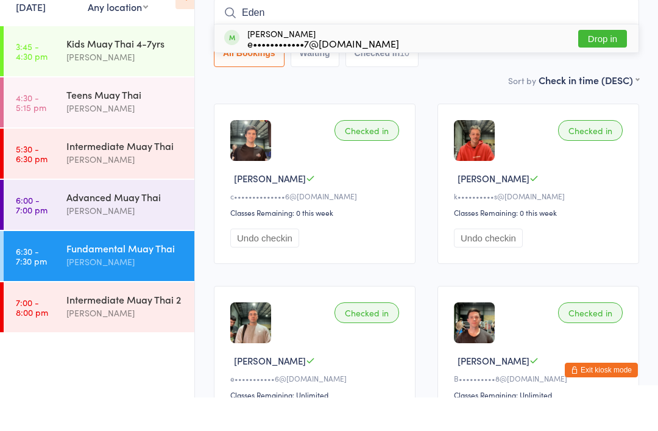
type input "Eden"
click at [336, 72] on div "e••••••••••••7@[DOMAIN_NAME]" at bounding box center [323, 77] width 152 height 10
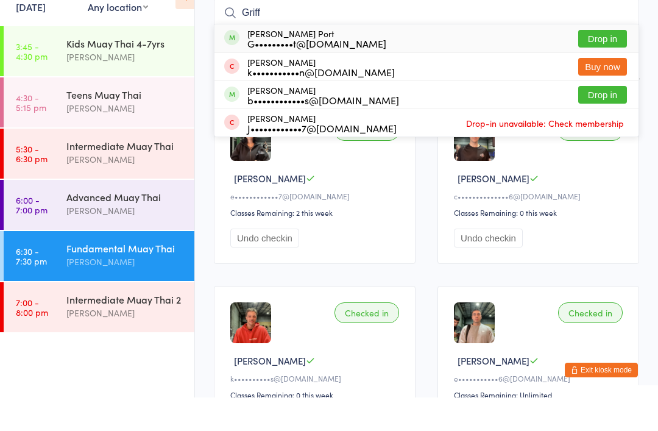
type input "Griff"
click at [311, 62] on div "[PERSON_NAME] Port G•••••••••t@[DOMAIN_NAME]" at bounding box center [316, 71] width 139 height 19
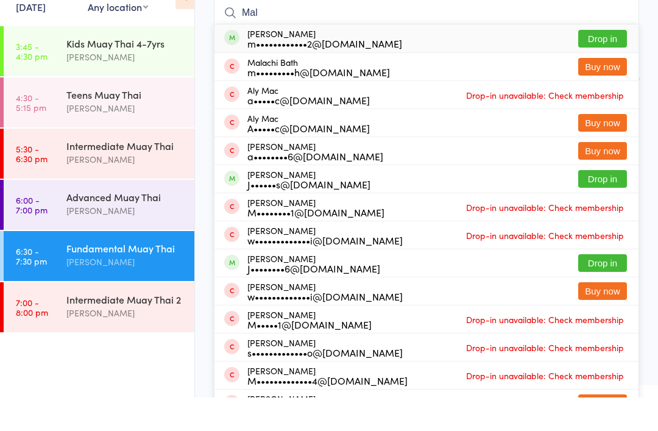
type input "Mal"
click at [296, 62] on div "[PERSON_NAME] m••••••••••••2@[DOMAIN_NAME]" at bounding box center [324, 71] width 155 height 19
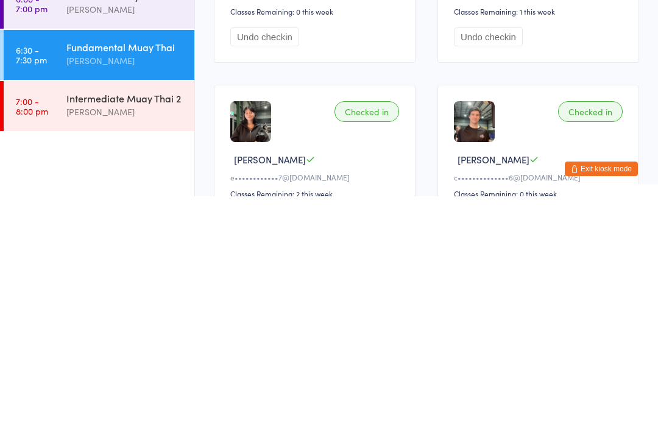
click at [149, 339] on div "[PERSON_NAME]" at bounding box center [125, 346] width 118 height 14
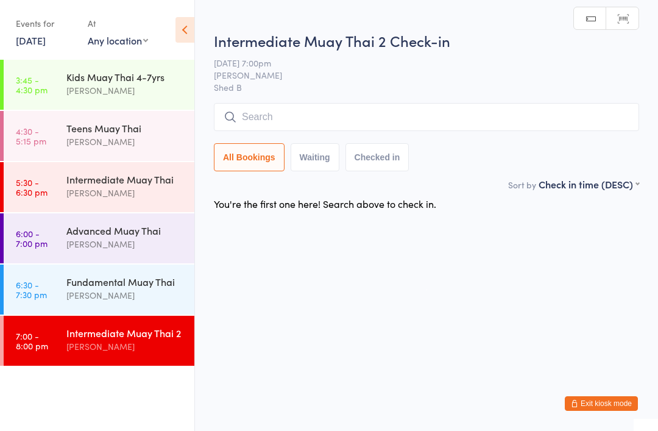
click at [406, 116] on input "search" at bounding box center [426, 117] width 425 height 28
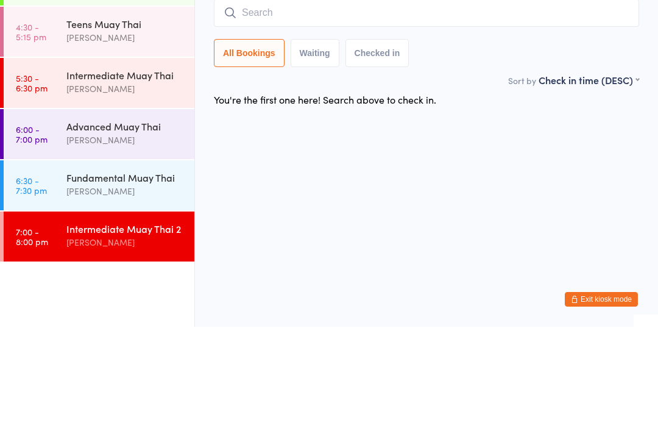
type input "y"
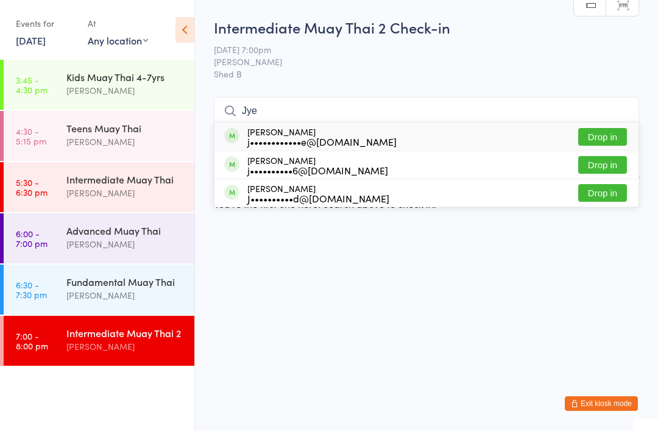
type input "Jye"
click at [343, 172] on div "j••••••••••6@[DOMAIN_NAME]" at bounding box center [317, 170] width 141 height 10
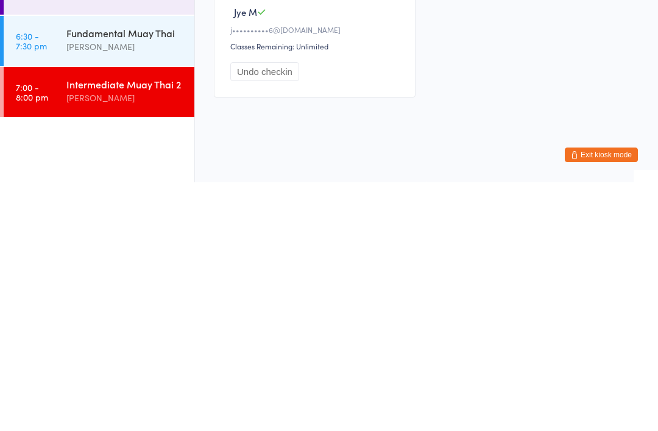
scroll to position [31, 0]
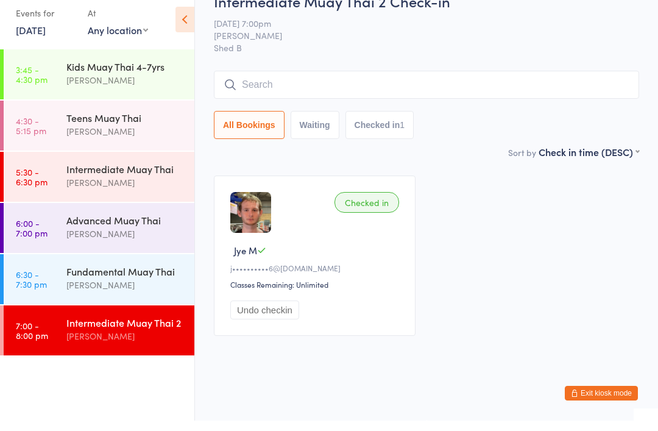
click at [462, 81] on input "search" at bounding box center [426, 95] width 425 height 28
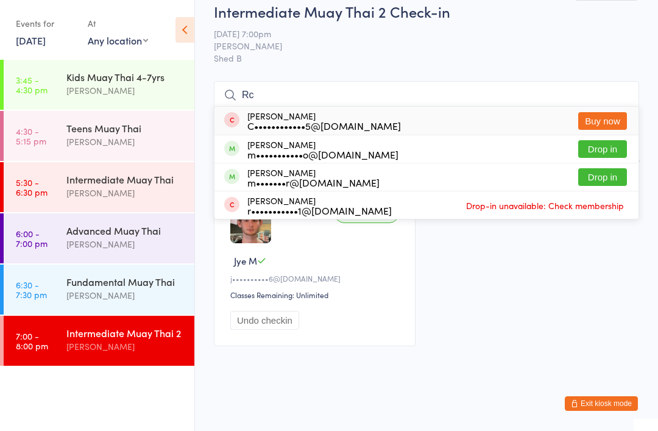
type input "R"
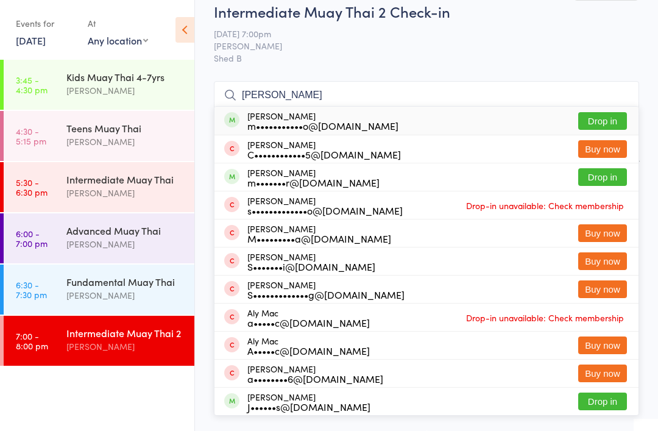
type input "[PERSON_NAME]"
click at [262, 121] on div "m•••••••••••o@[DOMAIN_NAME]" at bounding box center [322, 126] width 151 height 10
